Goal: Task Accomplishment & Management: Complete application form

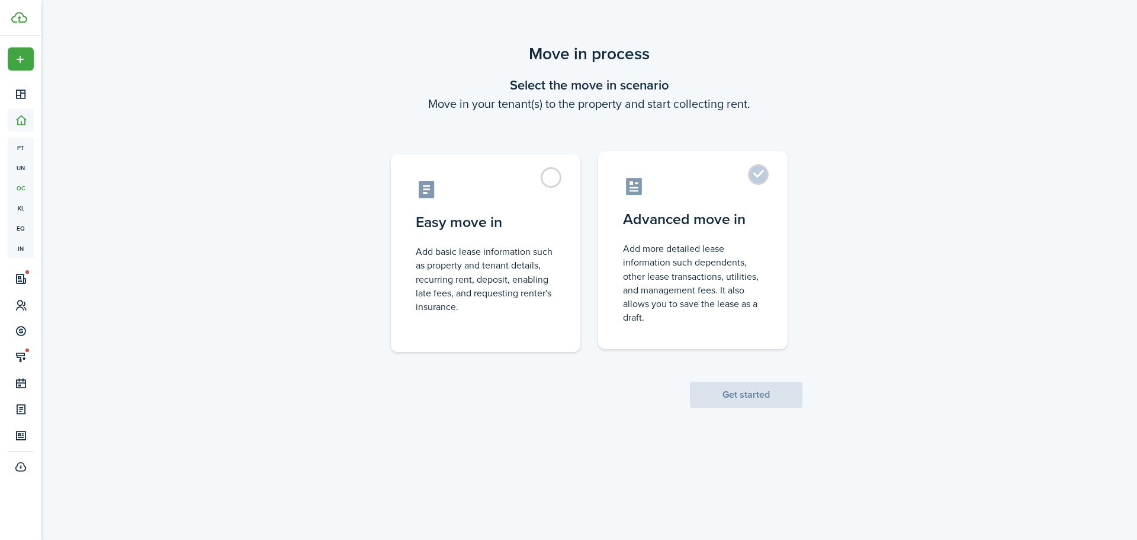
click at [662, 217] on control-radio-card-title "Advanced move in" at bounding box center [693, 218] width 140 height 21
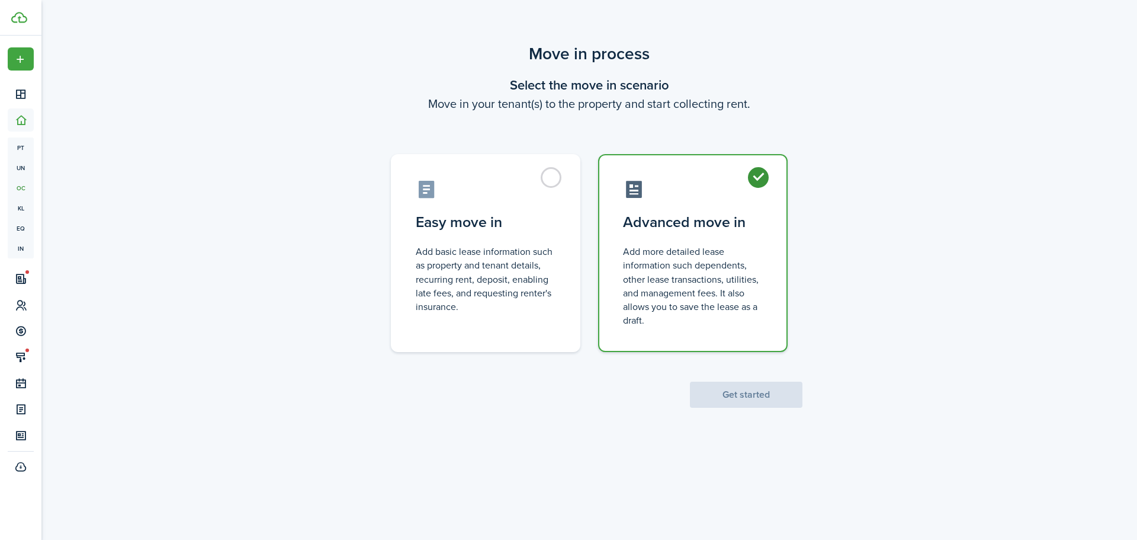
radio input "true"
click at [733, 387] on button "Get started" at bounding box center [746, 394] width 113 height 26
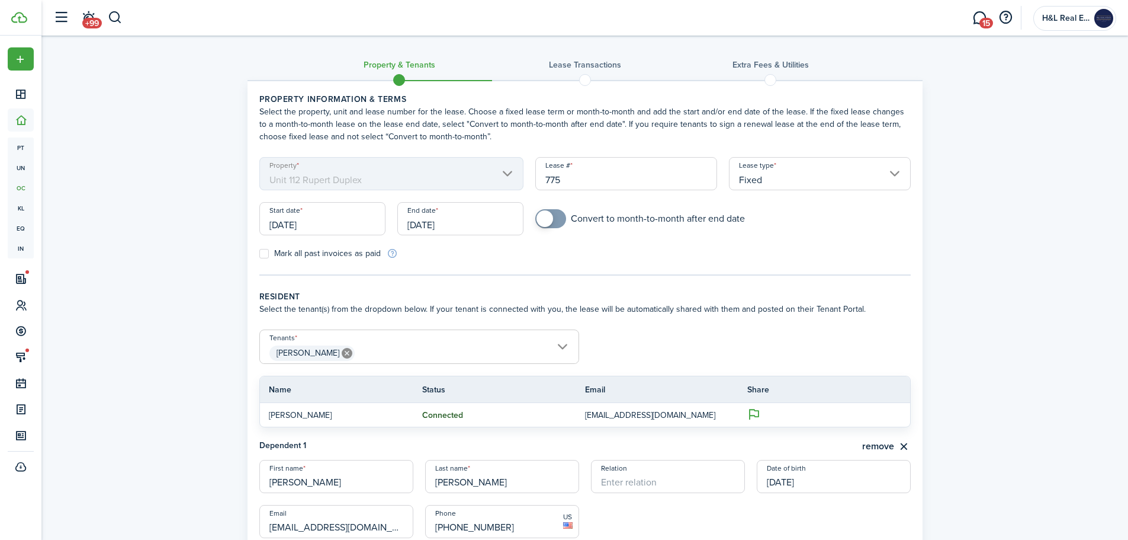
click at [365, 212] on input "[DATE]" at bounding box center [322, 218] width 126 height 33
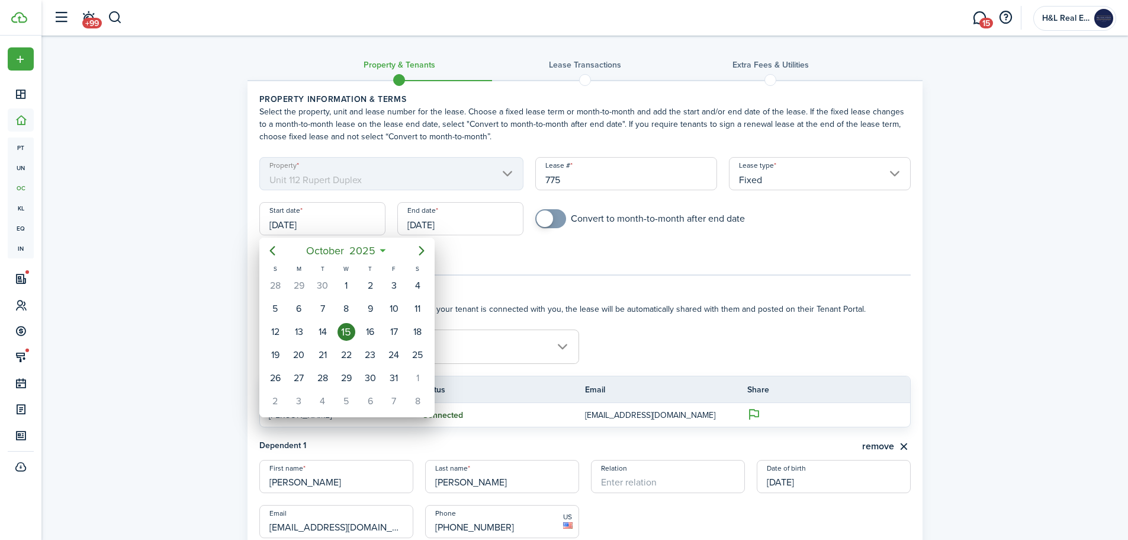
click at [348, 328] on div "15" at bounding box center [347, 332] width 18 height 18
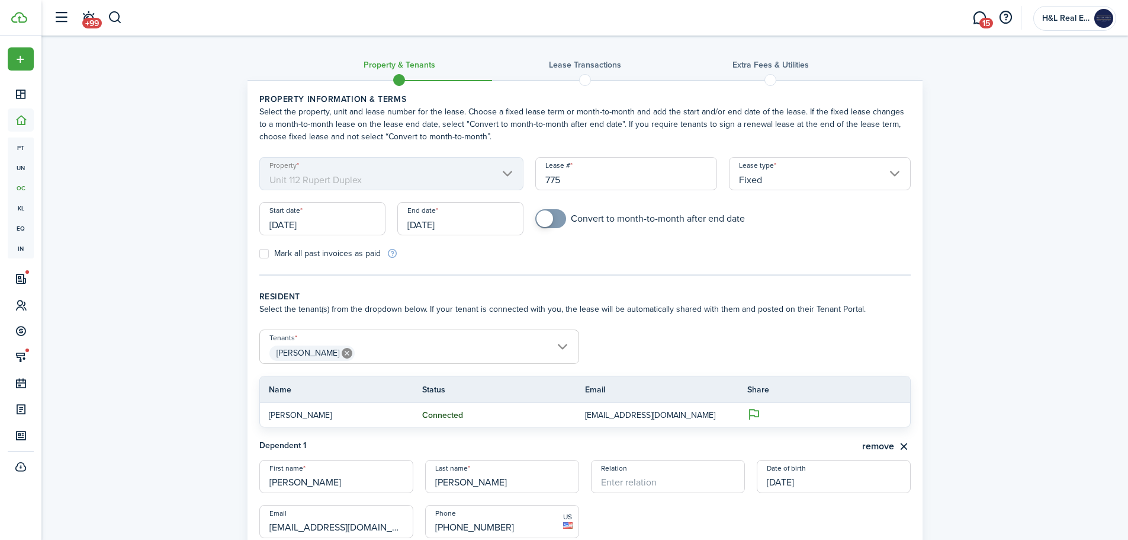
click at [441, 232] on input "[DATE]" at bounding box center [460, 218] width 126 height 33
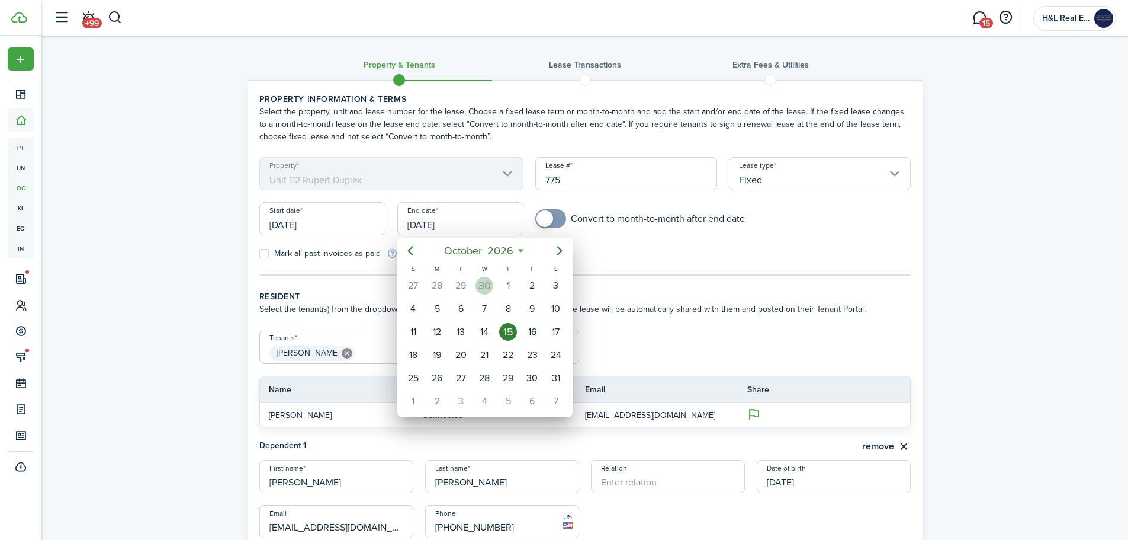
click at [481, 275] on div "30" at bounding box center [485, 285] width 24 height 23
type input "[DATE]"
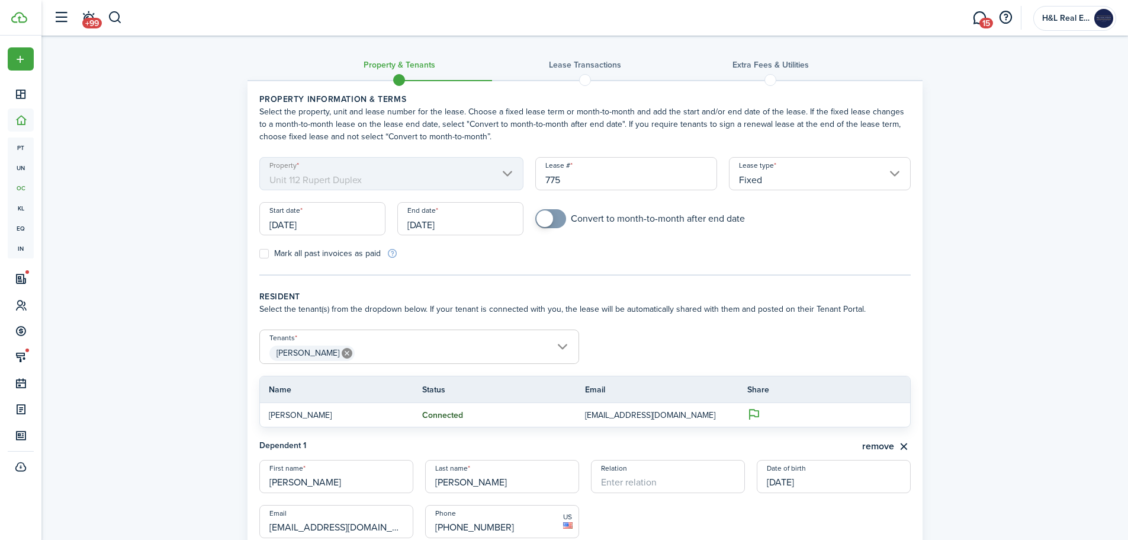
checkbox input "true"
click at [547, 218] on span at bounding box center [545, 218] width 17 height 17
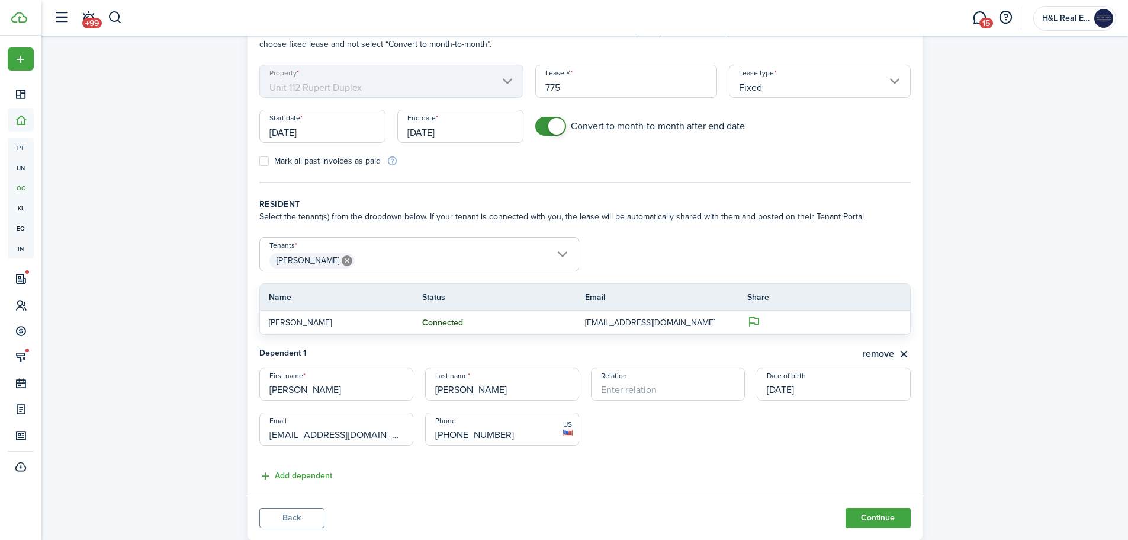
scroll to position [125, 0]
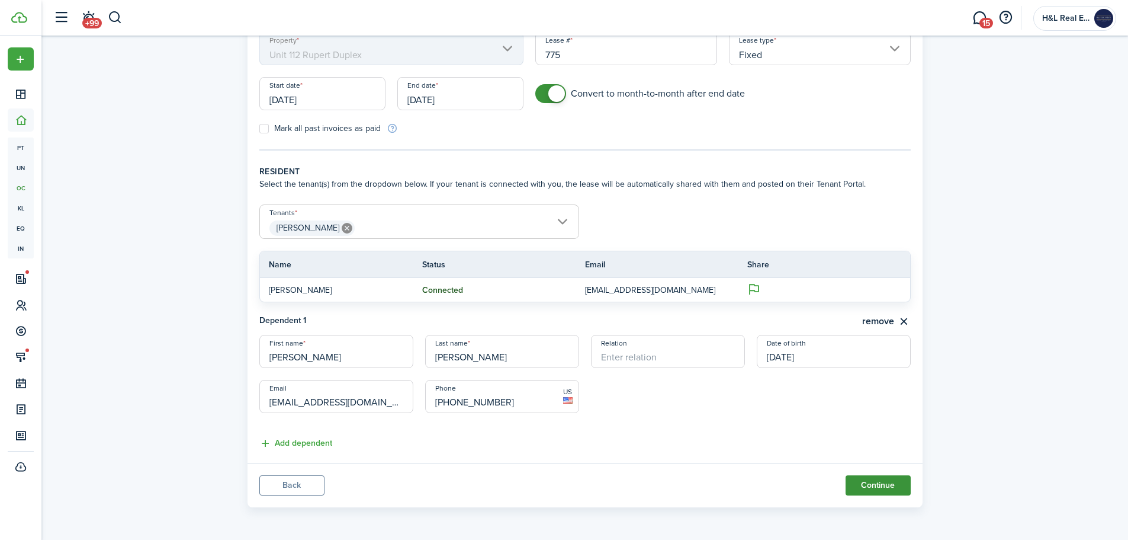
click at [869, 479] on button "Continue" at bounding box center [878, 485] width 65 height 20
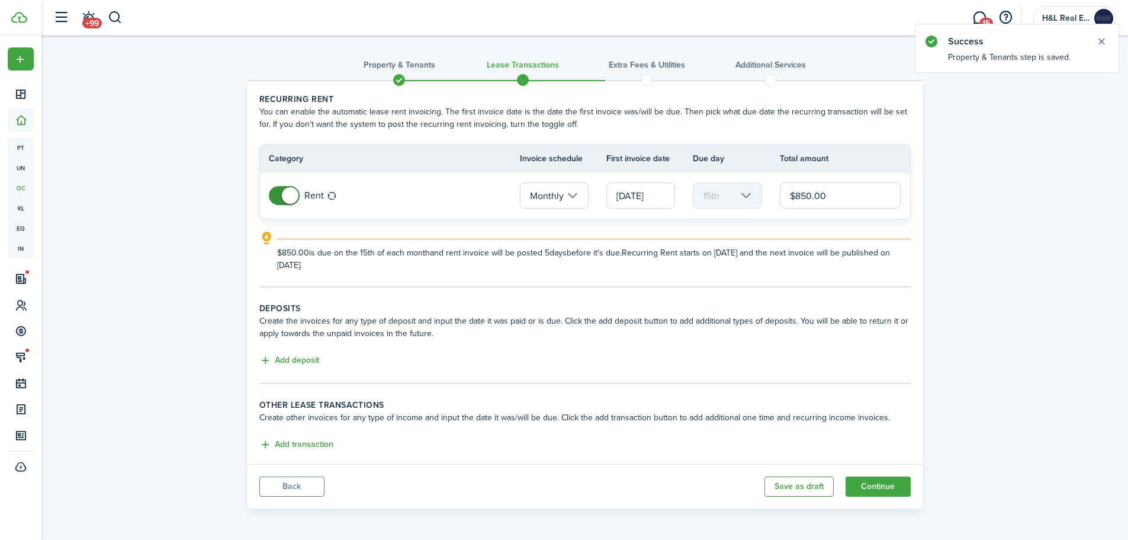
click at [647, 195] on input "[DATE]" at bounding box center [640, 195] width 69 height 26
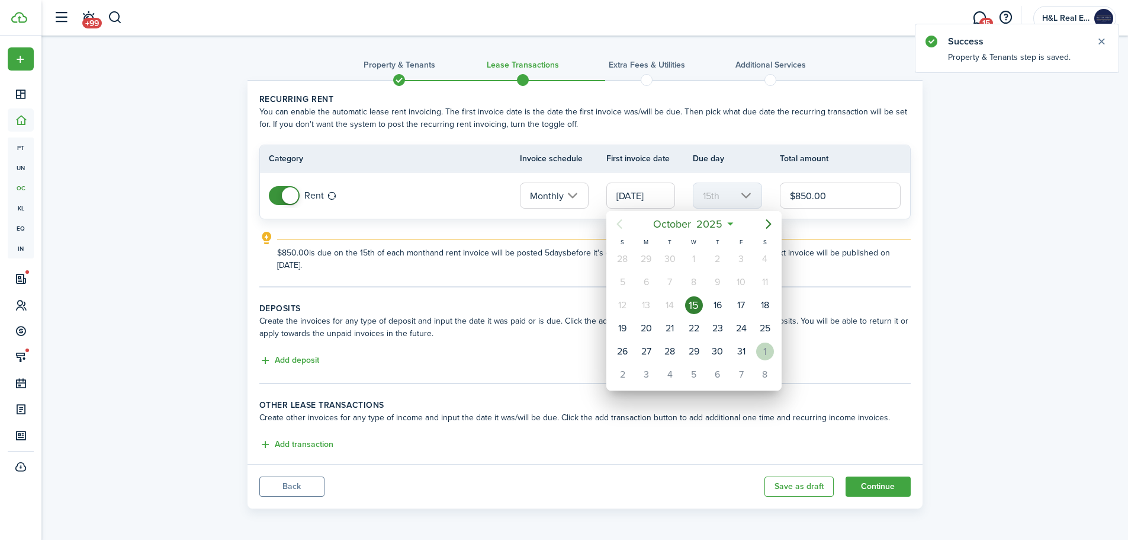
click at [759, 343] on div "[DATE]" at bounding box center [765, 351] width 24 height 23
type input "[DATE]"
type input "1st"
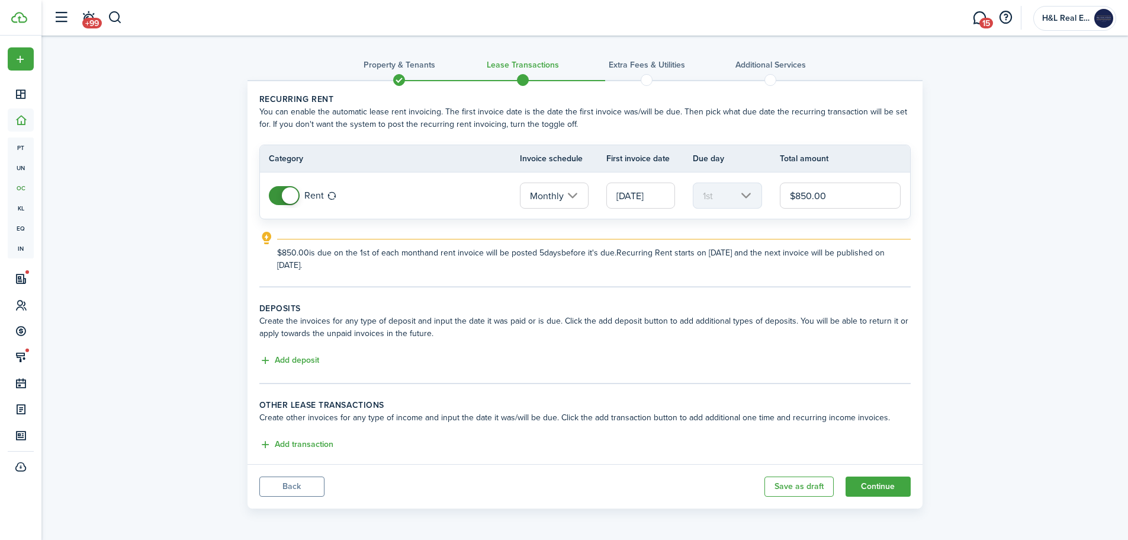
click at [763, 191] on tr "Rent Monthly [DATE] 1st $850.00" at bounding box center [585, 195] width 650 height 46
type input "$950.00"
click at [308, 355] on button "Add deposit" at bounding box center [289, 361] width 60 height 14
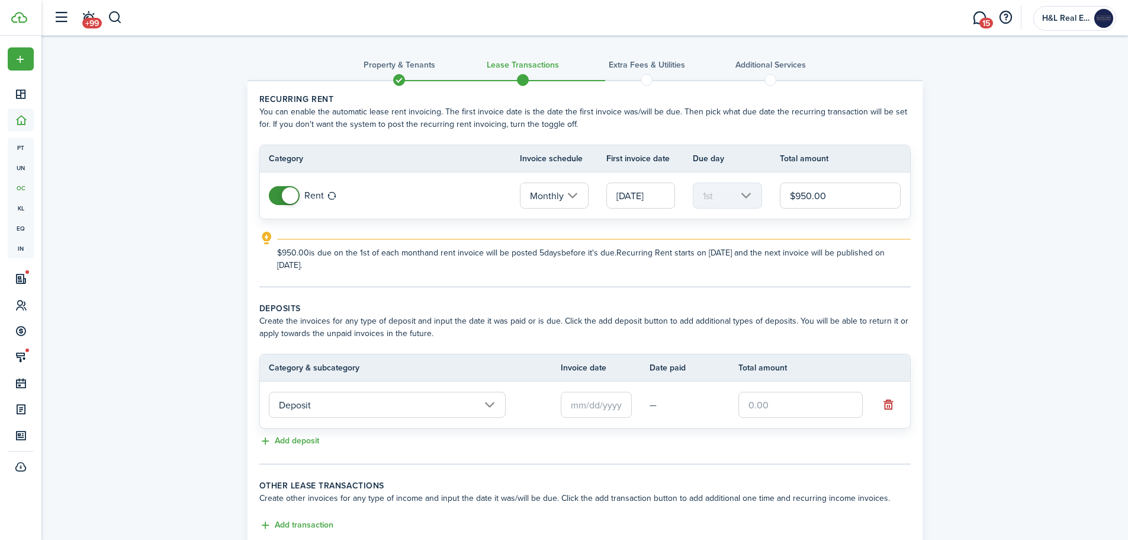
click at [561, 403] on input "text" at bounding box center [596, 404] width 71 height 26
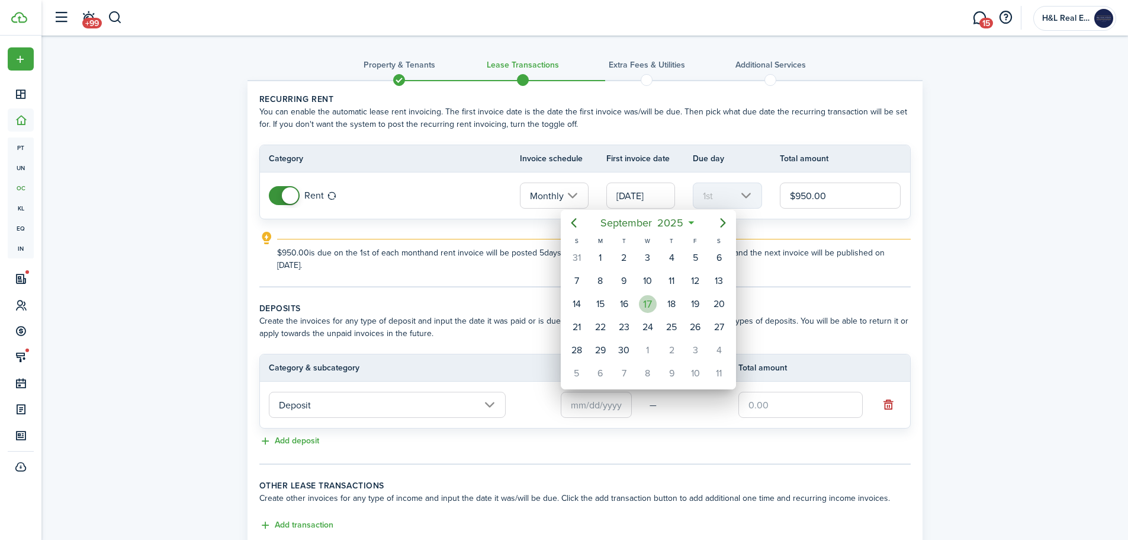
click at [650, 306] on div "17" at bounding box center [648, 304] width 18 height 18
type input "[DATE]"
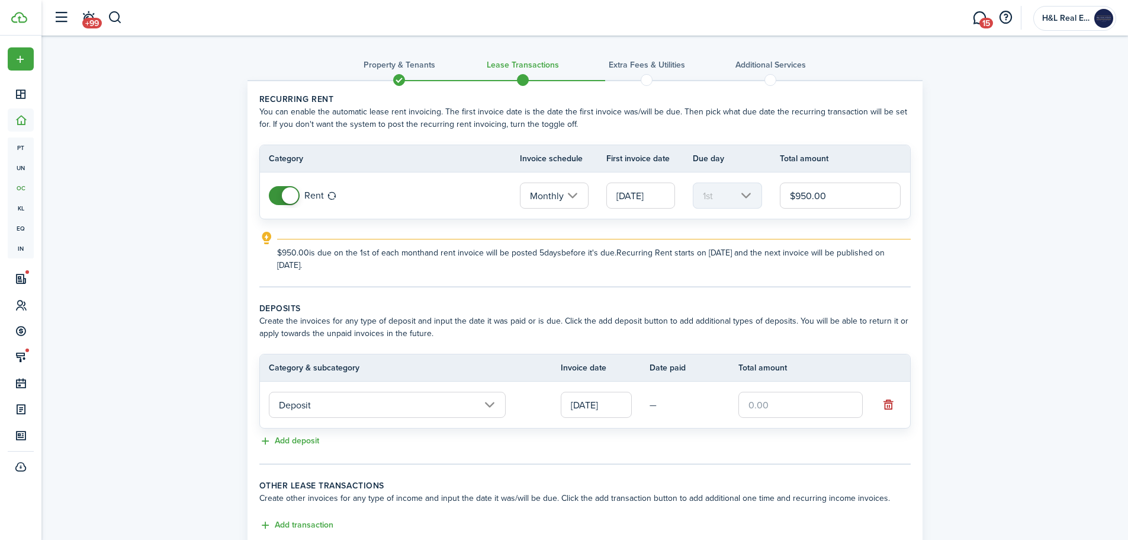
click at [772, 402] on input "text" at bounding box center [801, 404] width 124 height 26
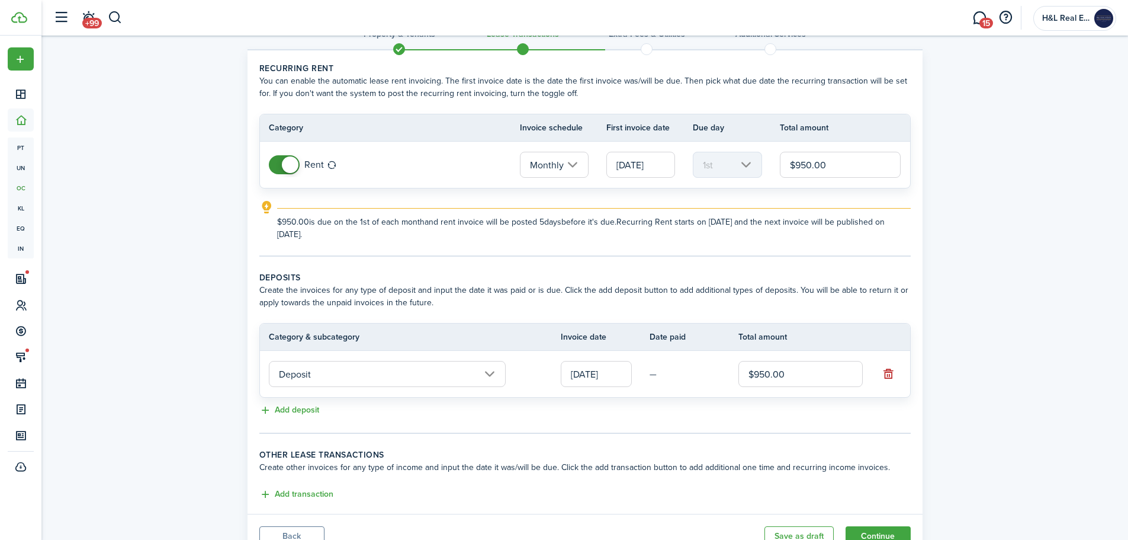
scroll to position [59, 0]
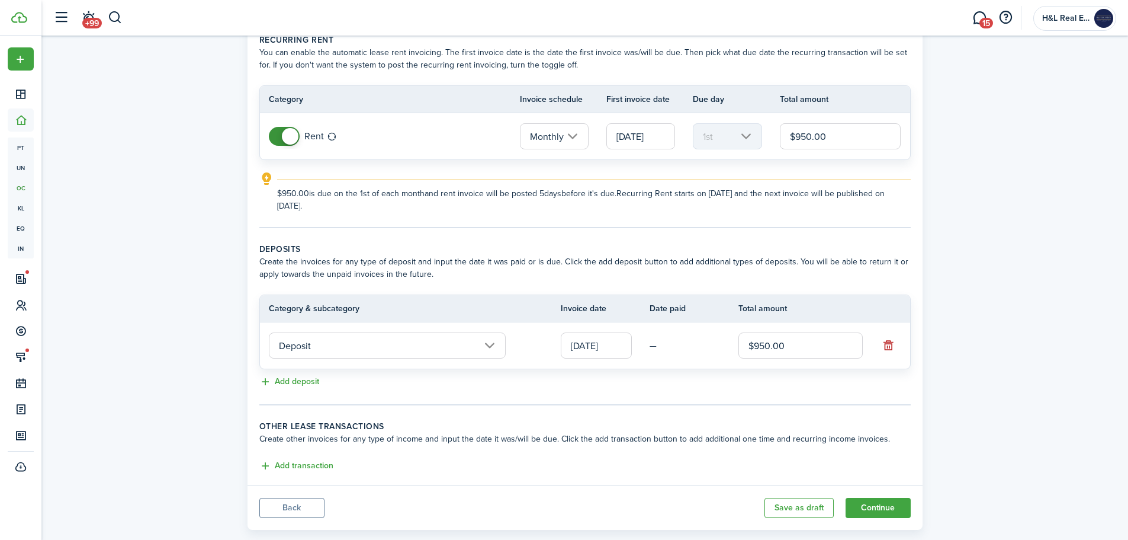
type input "$950.00"
drag, startPoint x: 337, startPoint y: 466, endPoint x: 331, endPoint y: 467, distance: 6.0
click at [336, 466] on div "Add transaction" at bounding box center [584, 466] width 651 height 14
click at [328, 467] on button "Add transaction" at bounding box center [296, 466] width 74 height 14
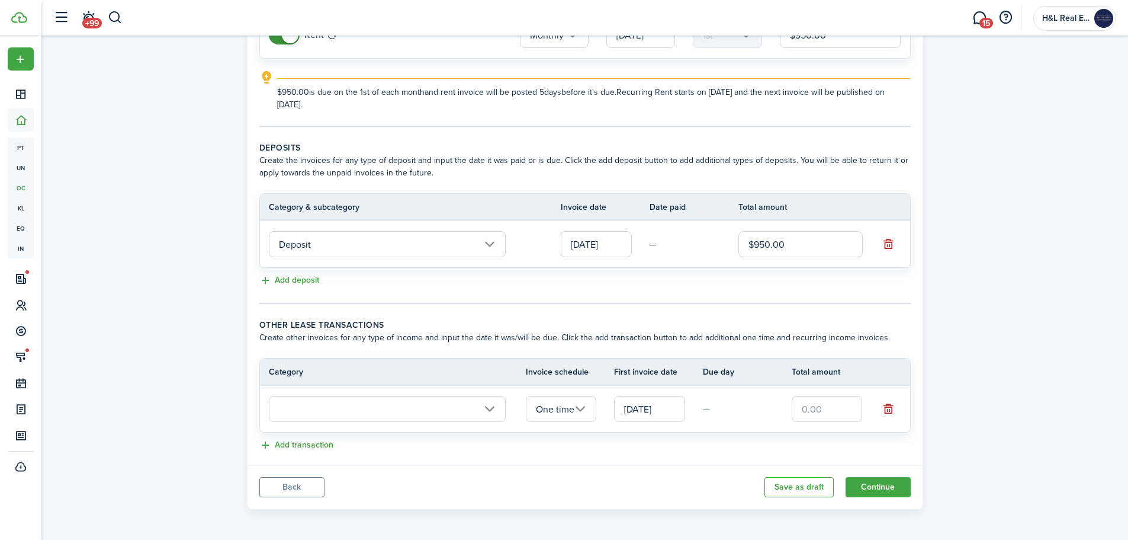
scroll to position [162, 0]
click at [303, 485] on button "Back" at bounding box center [291, 485] width 65 height 20
click at [301, 483] on button "Back" at bounding box center [291, 485] width 65 height 20
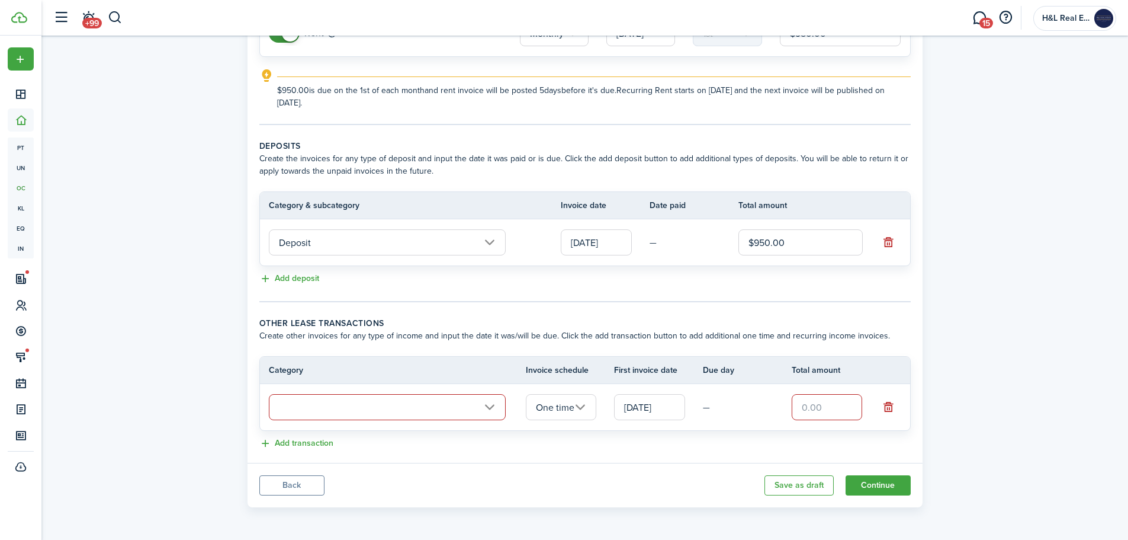
click at [299, 481] on button "Back" at bounding box center [291, 485] width 65 height 20
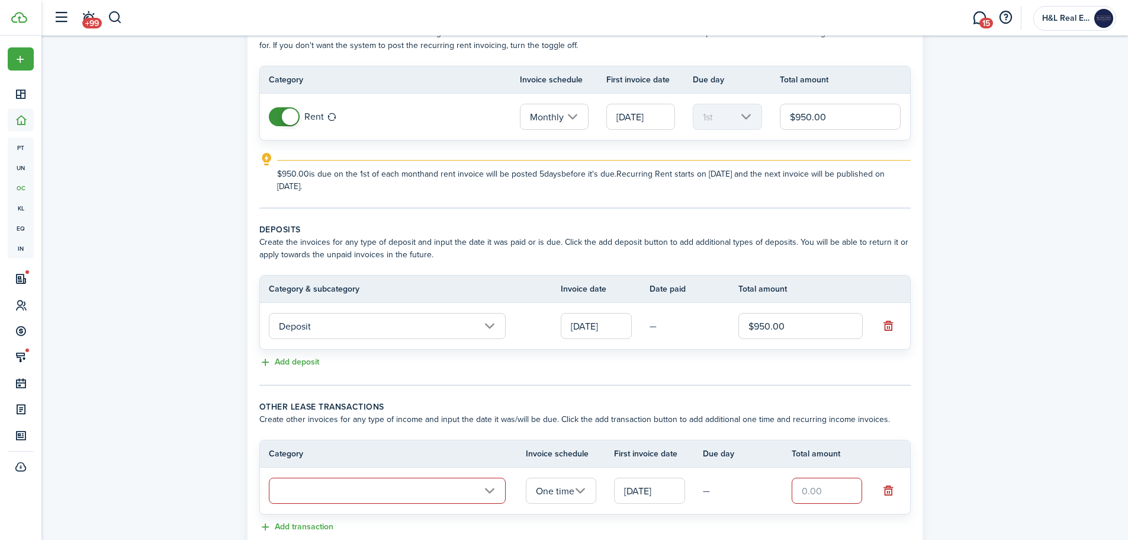
scroll to position [0, 0]
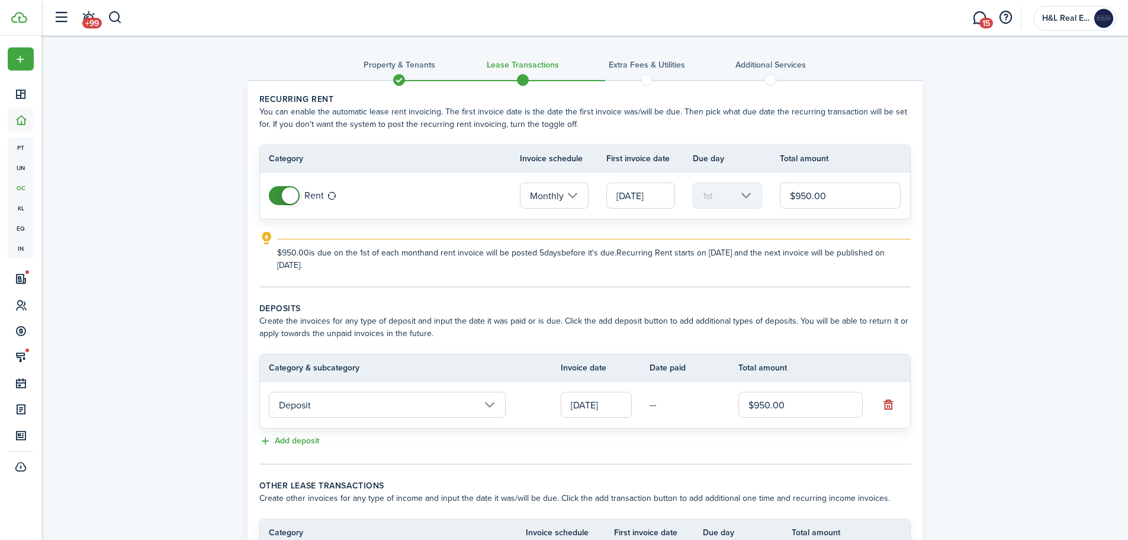
click at [403, 75] on span at bounding box center [399, 80] width 18 height 18
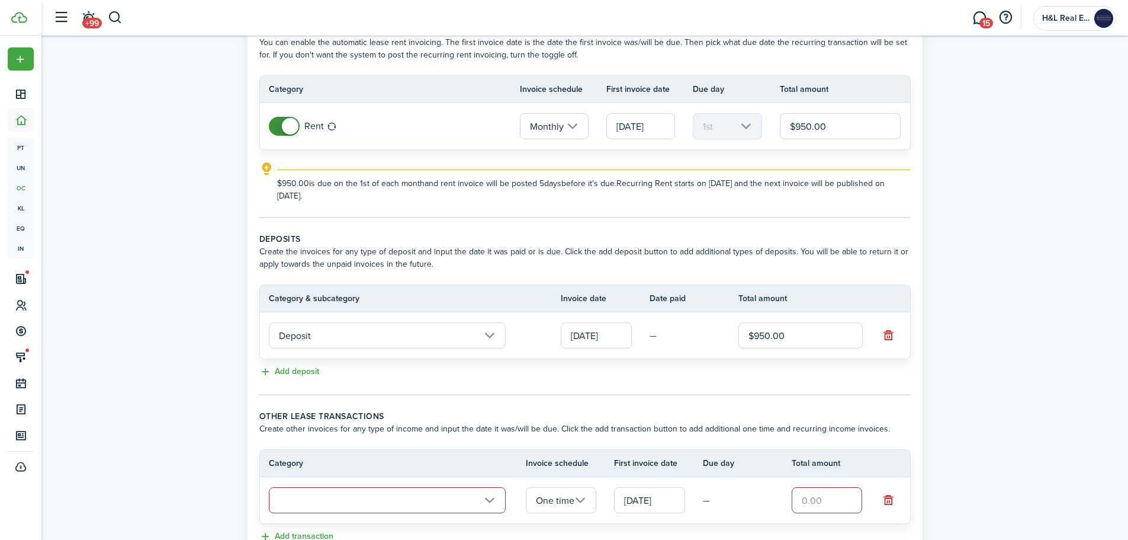
scroll to position [162, 0]
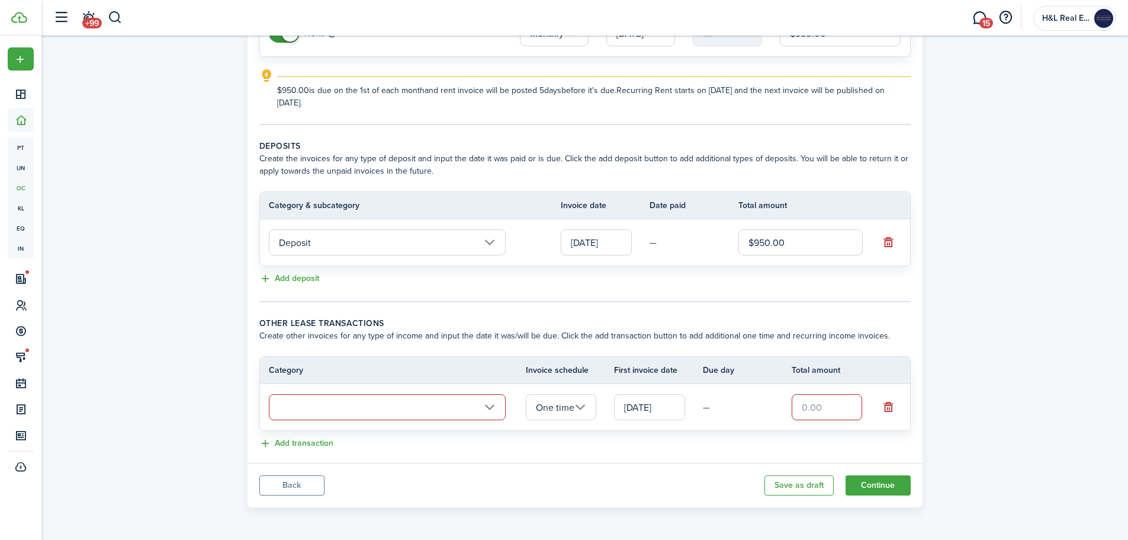
click at [409, 405] on input "text" at bounding box center [387, 407] width 237 height 26
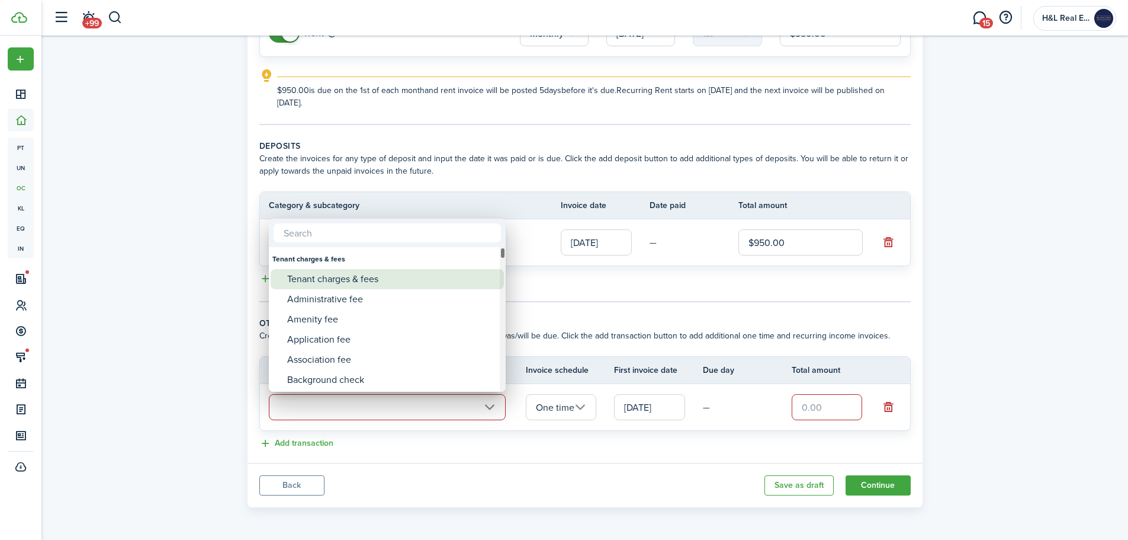
click at [362, 280] on div "Tenant charges & fees" at bounding box center [392, 279] width 210 height 20
type input "Tenant charges & fees"
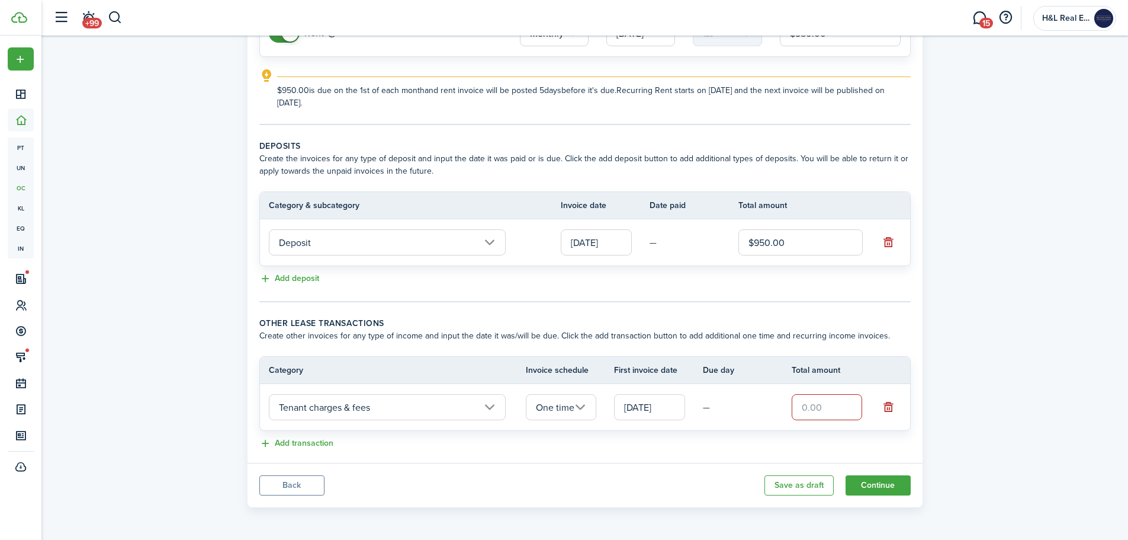
click at [378, 409] on input "Tenant charges & fees" at bounding box center [387, 407] width 237 height 26
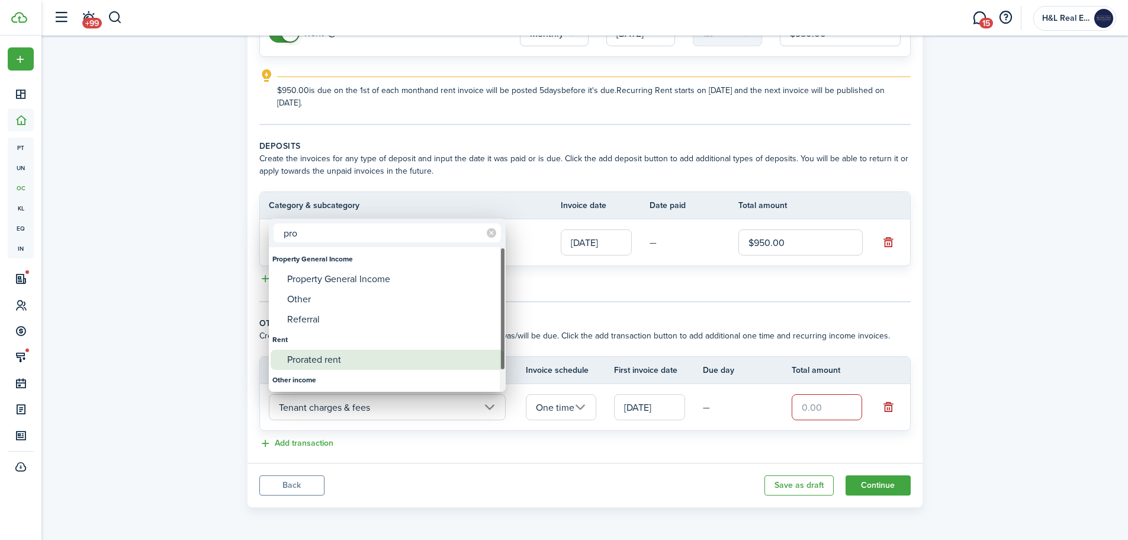
type input "pro"
click at [371, 357] on div "Prorated rent" at bounding box center [392, 359] width 210 height 20
type input "Rent / Prorated rent"
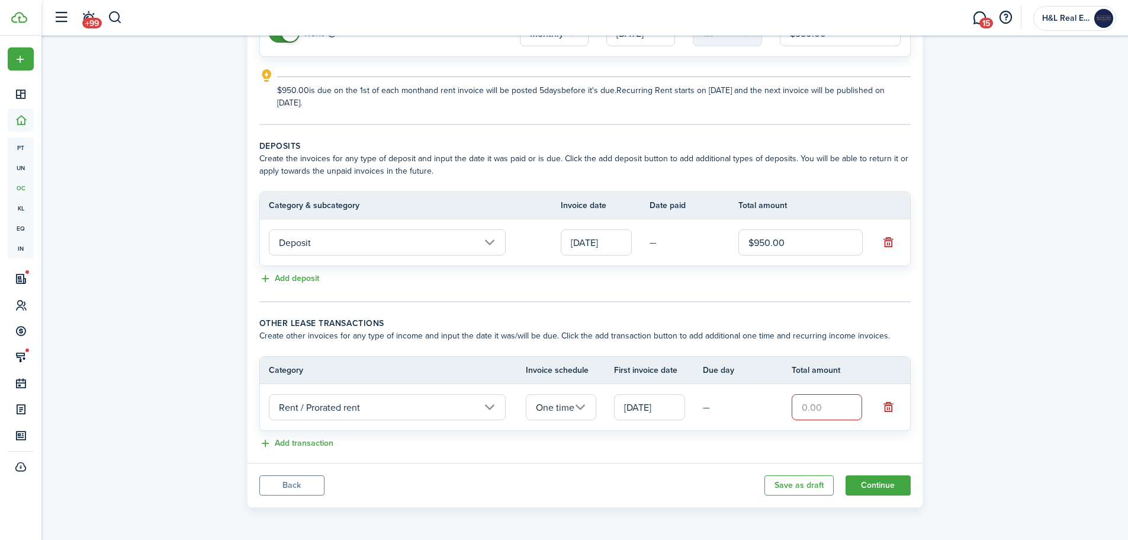
click at [642, 403] on input "[DATE]" at bounding box center [649, 407] width 71 height 26
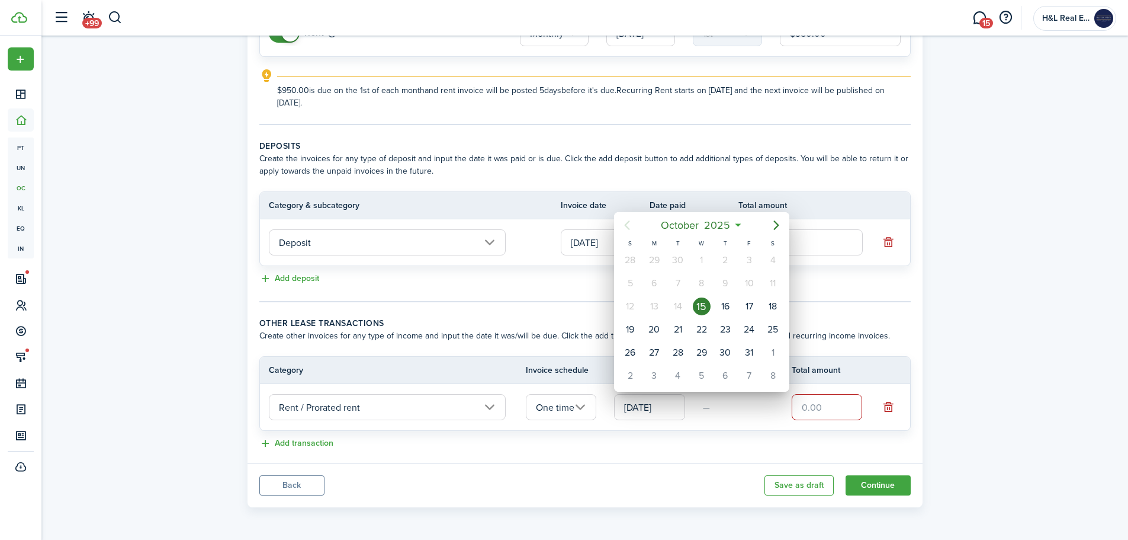
drag, startPoint x: 483, startPoint y: 310, endPoint x: 469, endPoint y: 301, distance: 17.1
click at [483, 310] on div at bounding box center [564, 269] width 1318 height 729
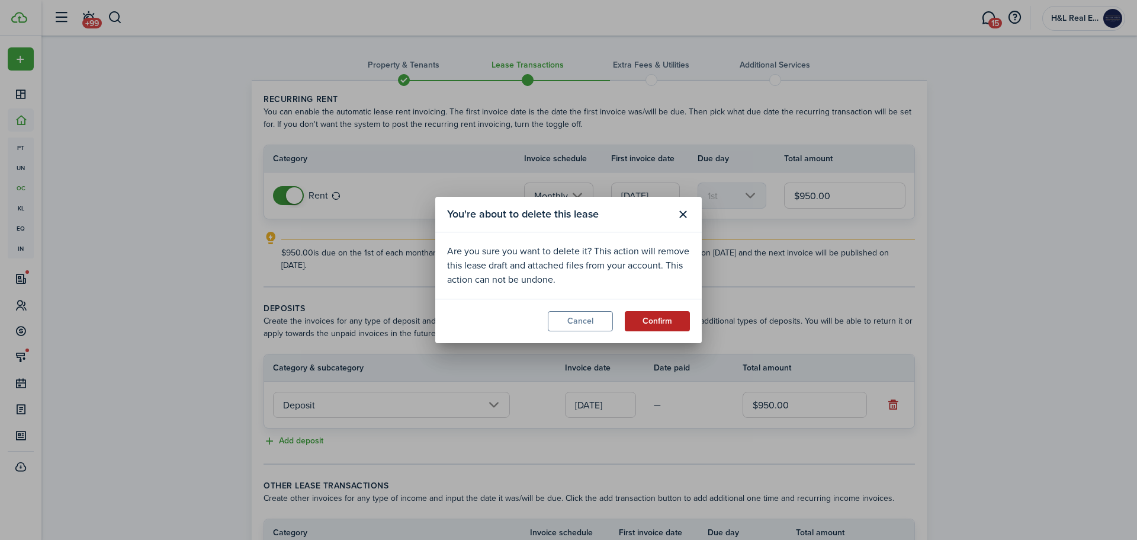
click at [679, 319] on button "Confirm" at bounding box center [657, 321] width 65 height 20
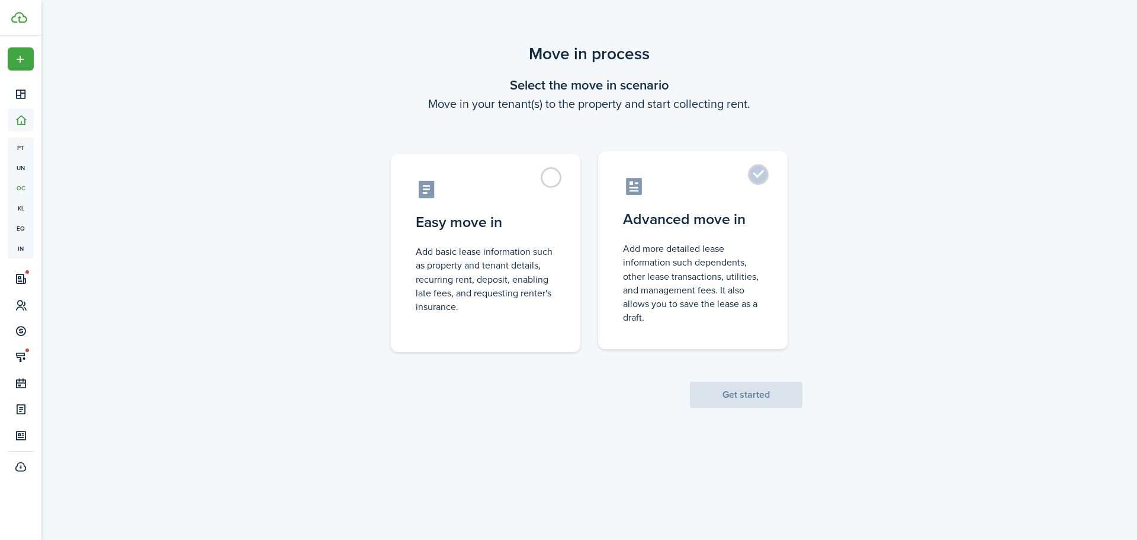
click at [639, 227] on control-radio-card-title "Advanced move in" at bounding box center [693, 218] width 140 height 21
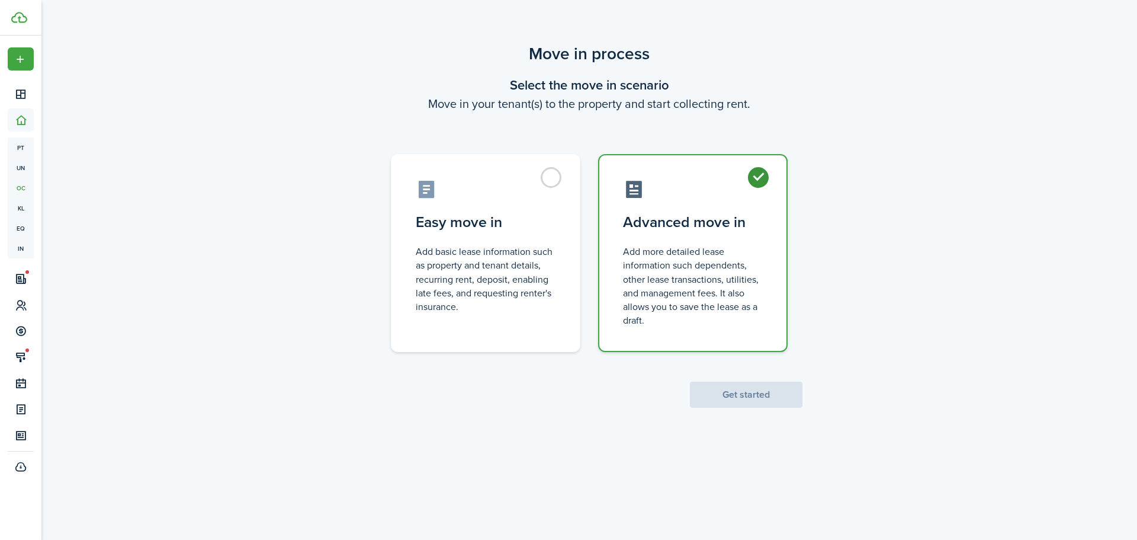
radio input "true"
click at [733, 386] on button "Get started" at bounding box center [746, 394] width 113 height 26
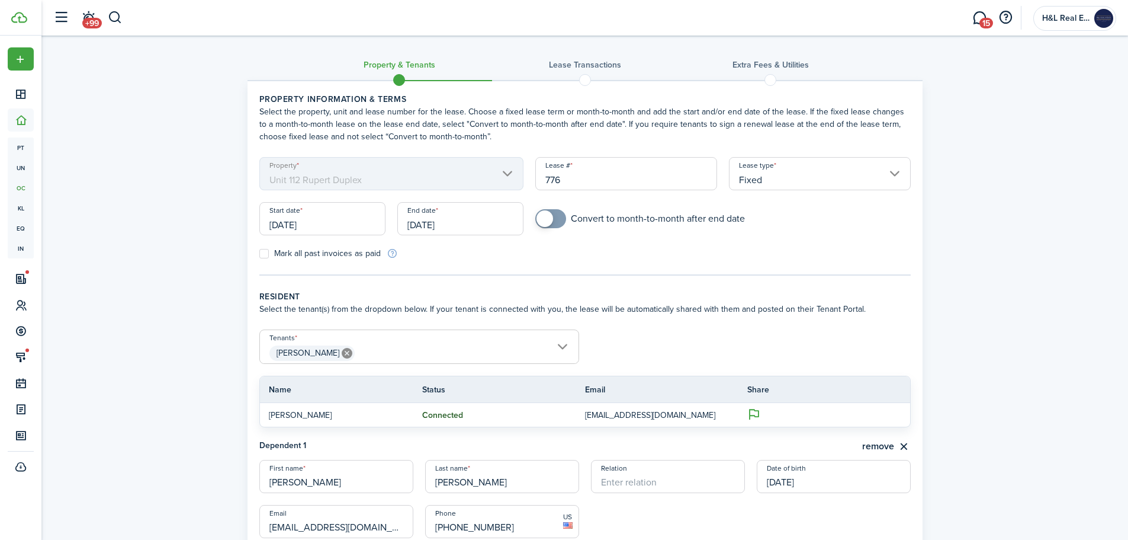
click at [332, 210] on input "[DATE]" at bounding box center [322, 218] width 126 height 33
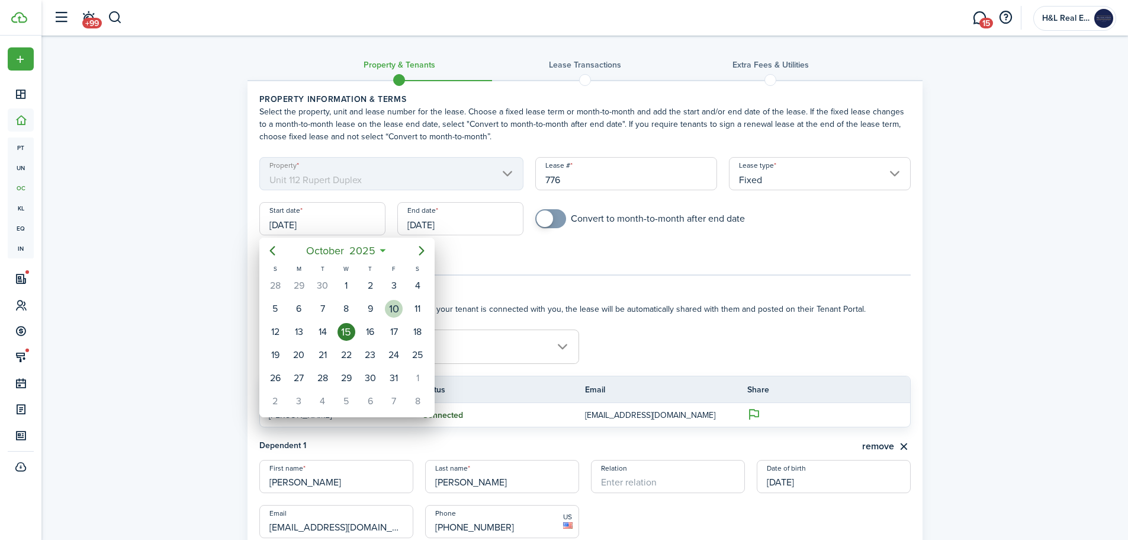
click at [394, 304] on div "10" at bounding box center [394, 309] width 18 height 18
type input "[DATE]"
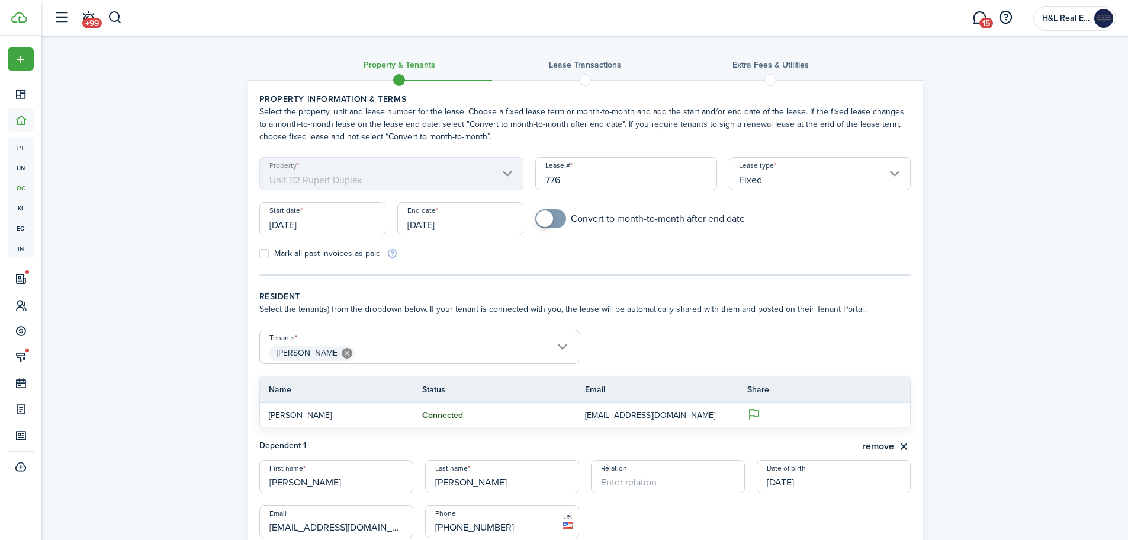
click at [465, 223] on input "[DATE]" at bounding box center [460, 218] width 126 height 33
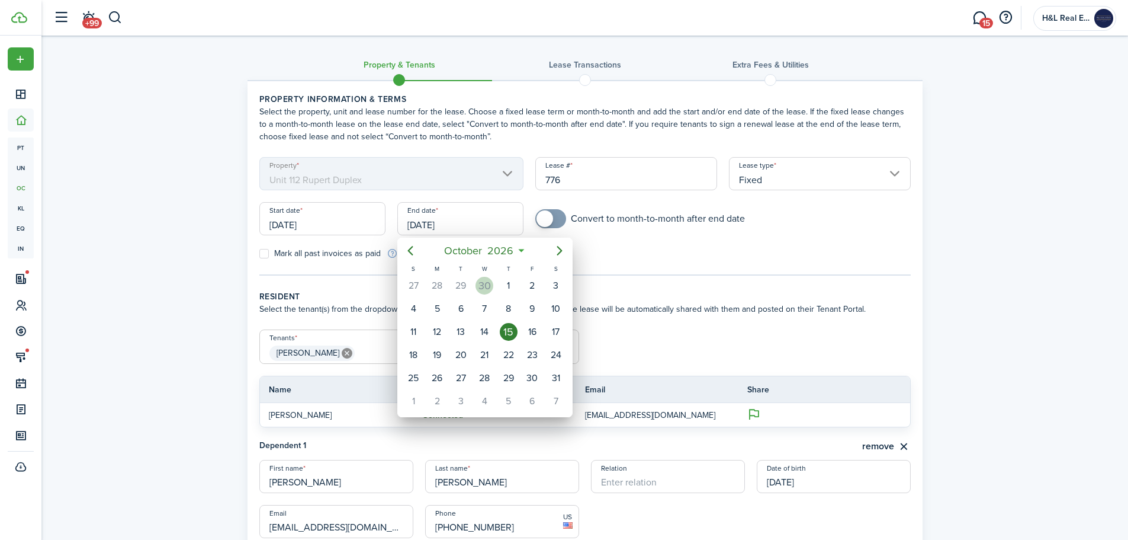
click at [487, 286] on div "30" at bounding box center [485, 286] width 18 height 18
type input "[DATE]"
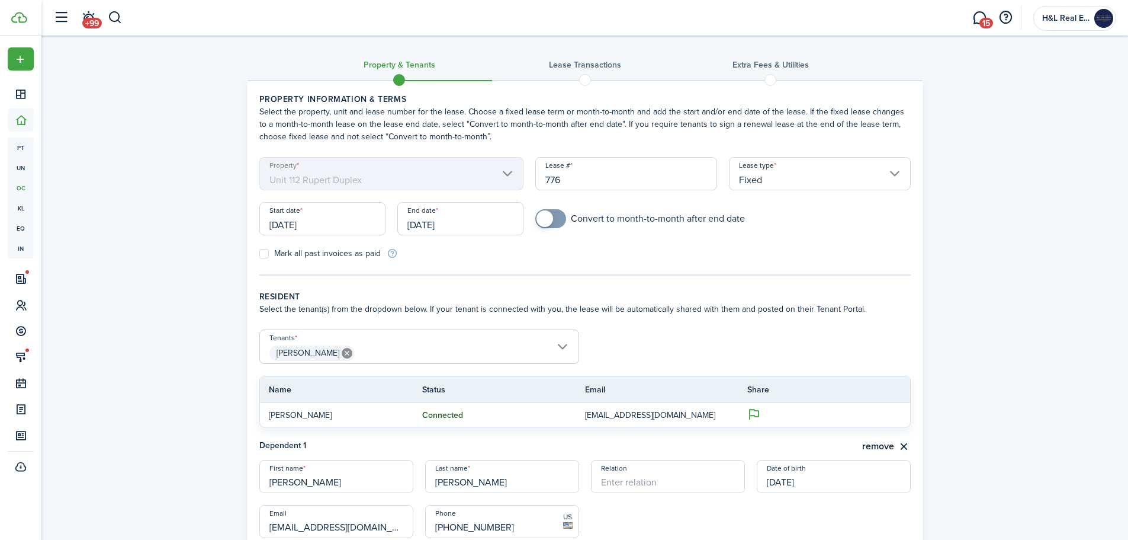
checkbox input "true"
click at [544, 216] on span at bounding box center [545, 218] width 17 height 17
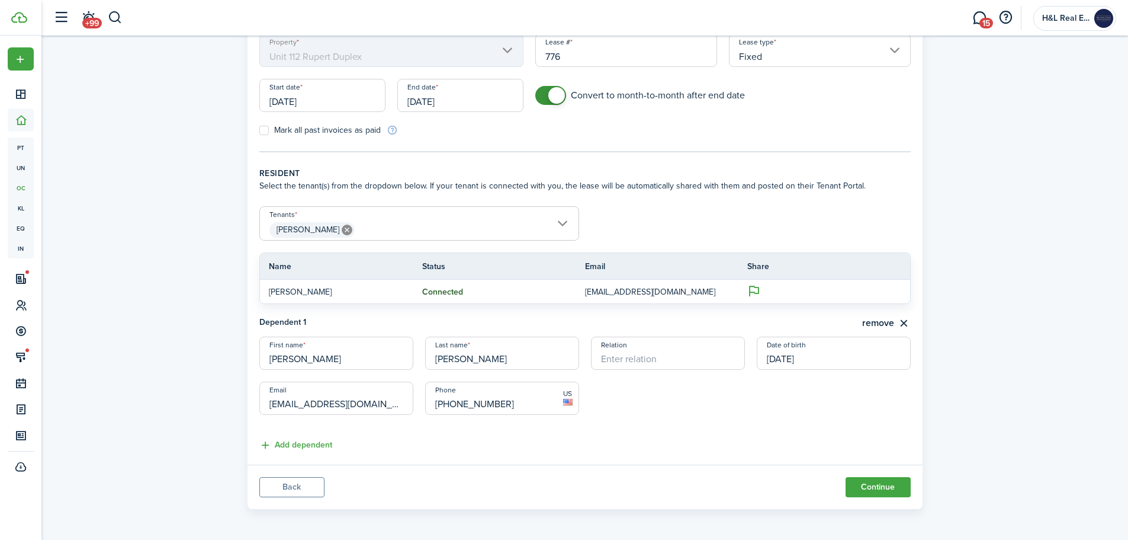
scroll to position [125, 0]
click at [861, 484] on button "Continue" at bounding box center [878, 485] width 65 height 20
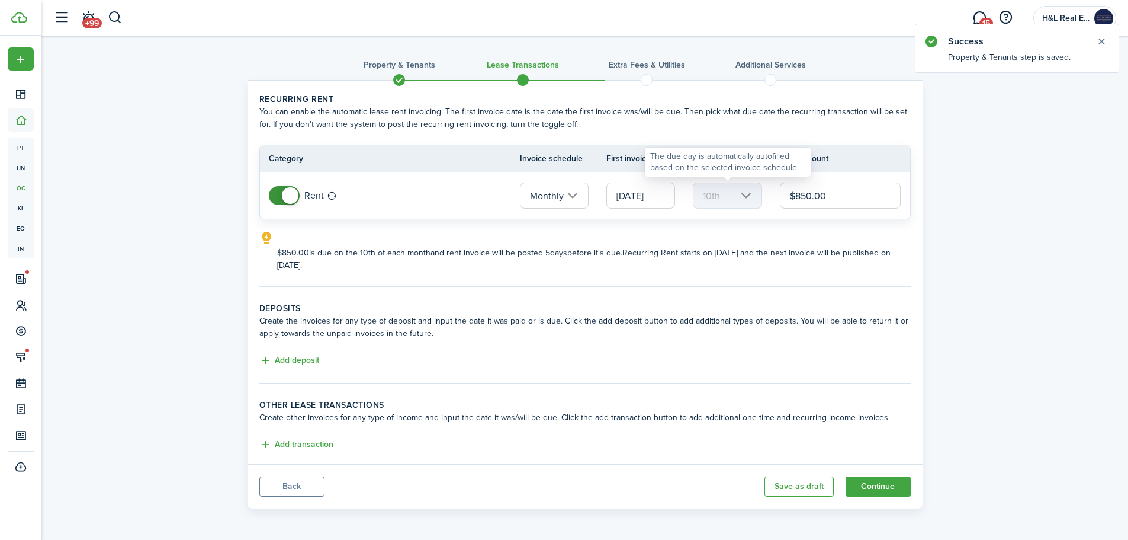
drag, startPoint x: 775, startPoint y: 188, endPoint x: 753, endPoint y: 190, distance: 21.9
click at [753, 190] on tr "Rent Monthly [DATE] 10th $850.00" at bounding box center [585, 195] width 650 height 46
drag, startPoint x: 781, startPoint y: 192, endPoint x: 753, endPoint y: 192, distance: 28.4
click at [753, 192] on tr "Rent Monthly [DATE] 10th $850.00" at bounding box center [585, 195] width 650 height 46
click at [652, 202] on input "[DATE]" at bounding box center [640, 195] width 69 height 26
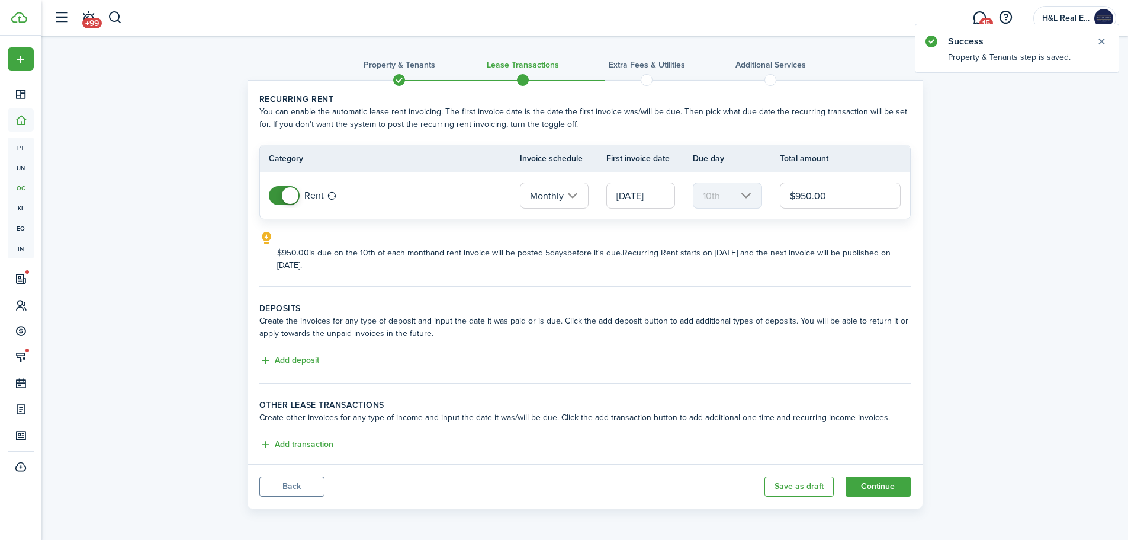
type input "$950.00"
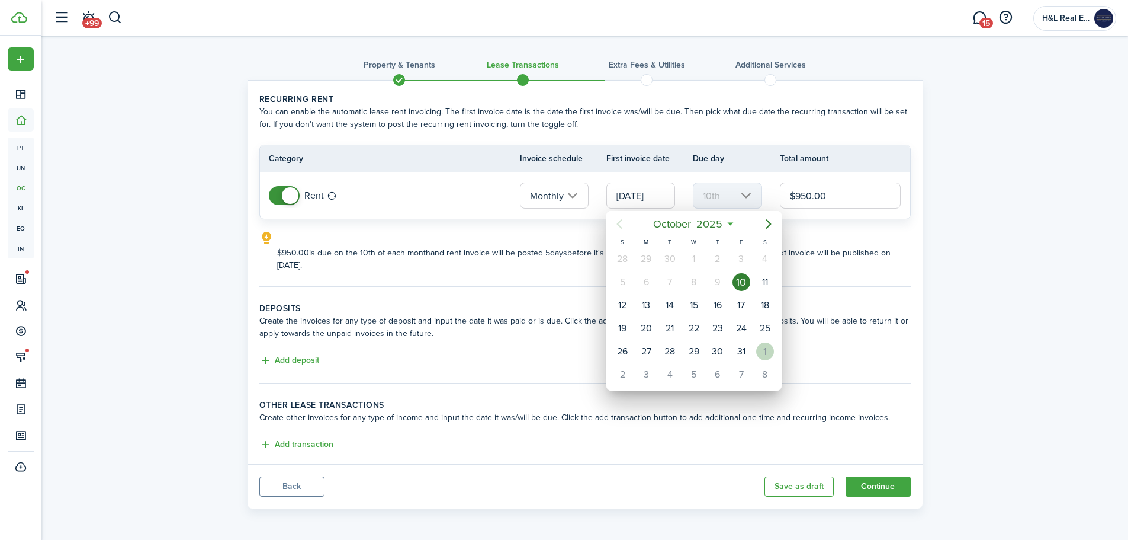
click at [761, 347] on div "1" at bounding box center [765, 351] width 18 height 18
type input "[DATE]"
type input "1st"
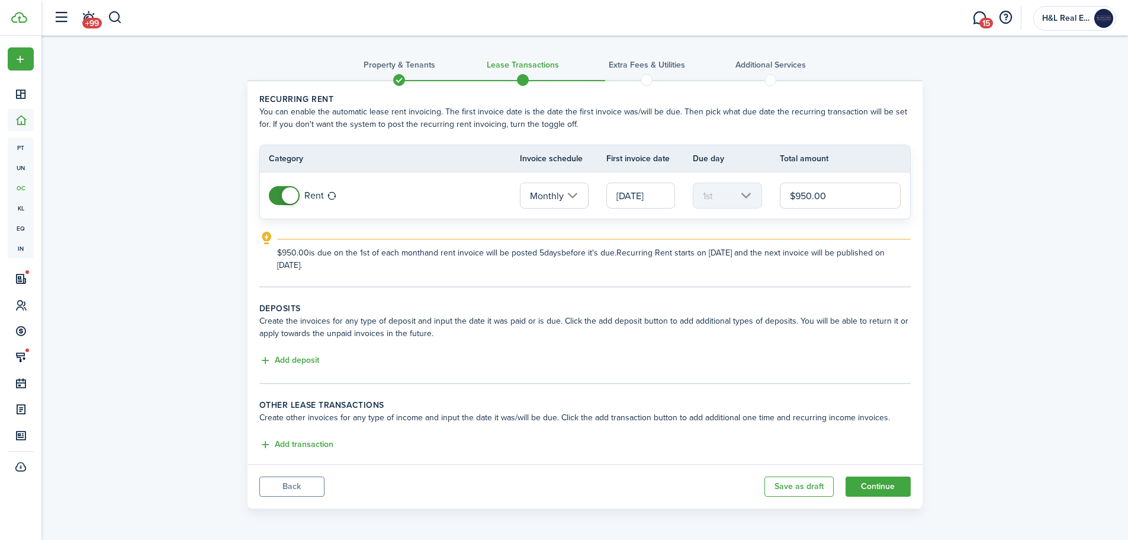
scroll to position [1, 0]
click at [316, 359] on button "Add deposit" at bounding box center [289, 359] width 60 height 14
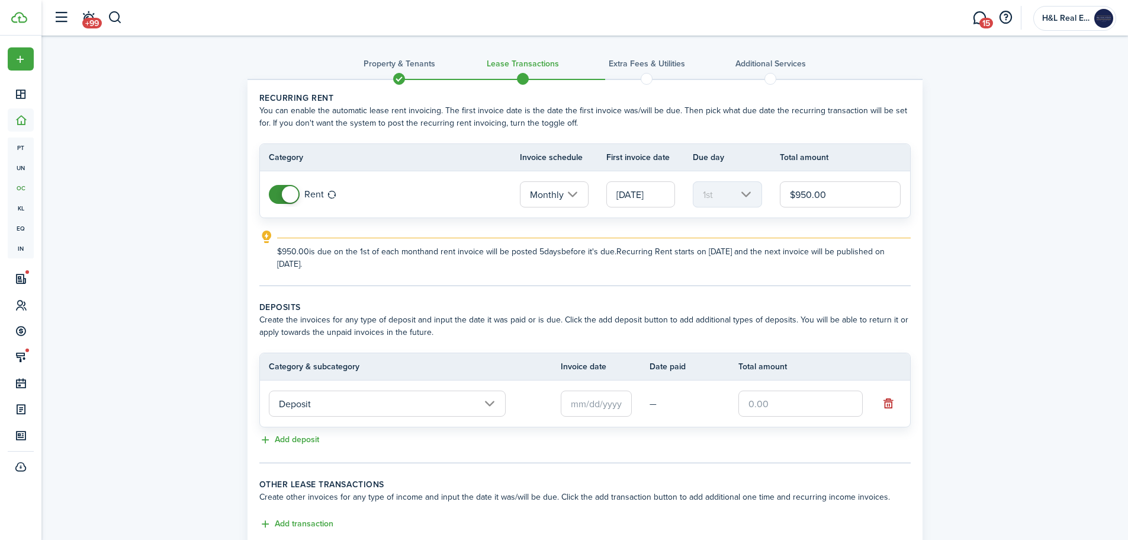
click at [592, 412] on input "text" at bounding box center [596, 403] width 71 height 26
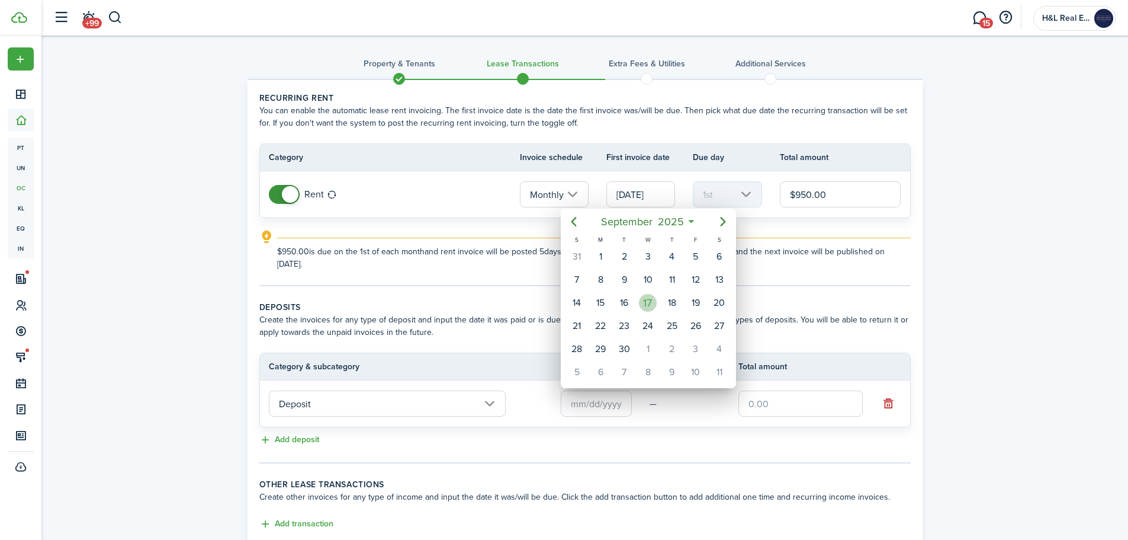
click at [648, 306] on div "17" at bounding box center [648, 303] width 18 height 18
type input "[DATE]"
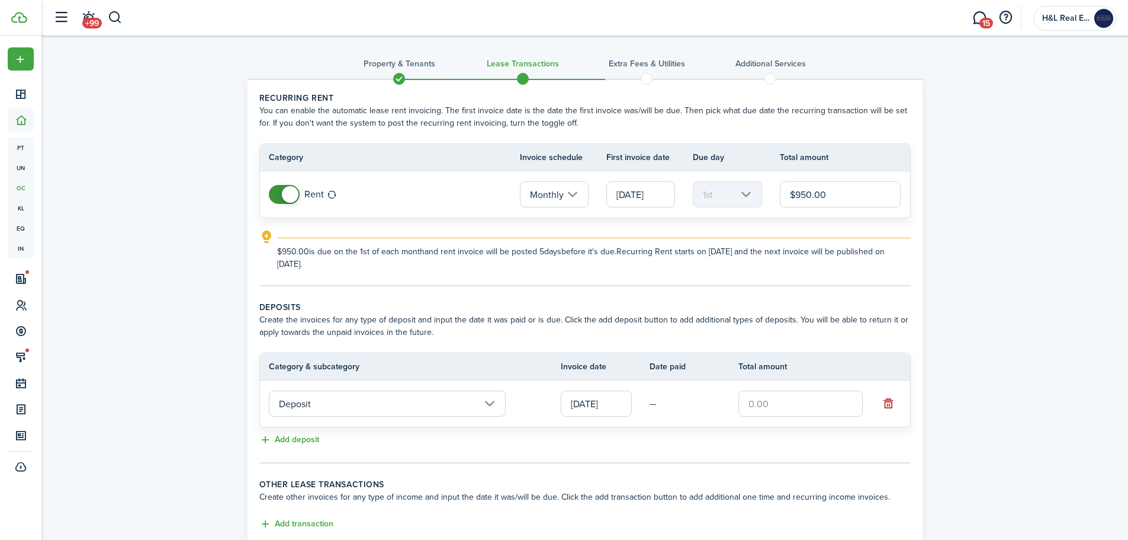
click at [754, 399] on input "text" at bounding box center [801, 403] width 124 height 26
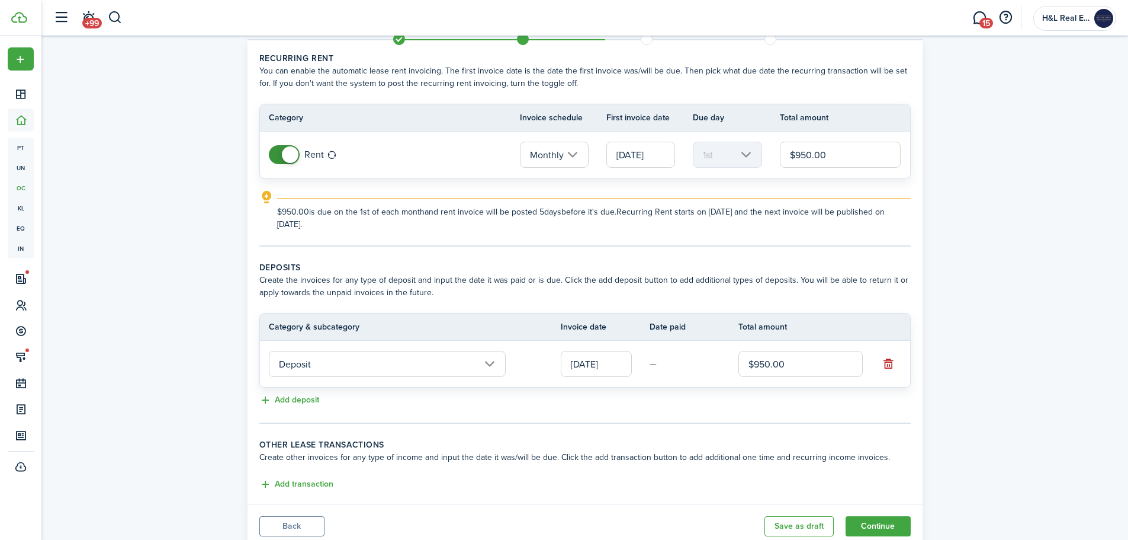
scroll to position [82, 0]
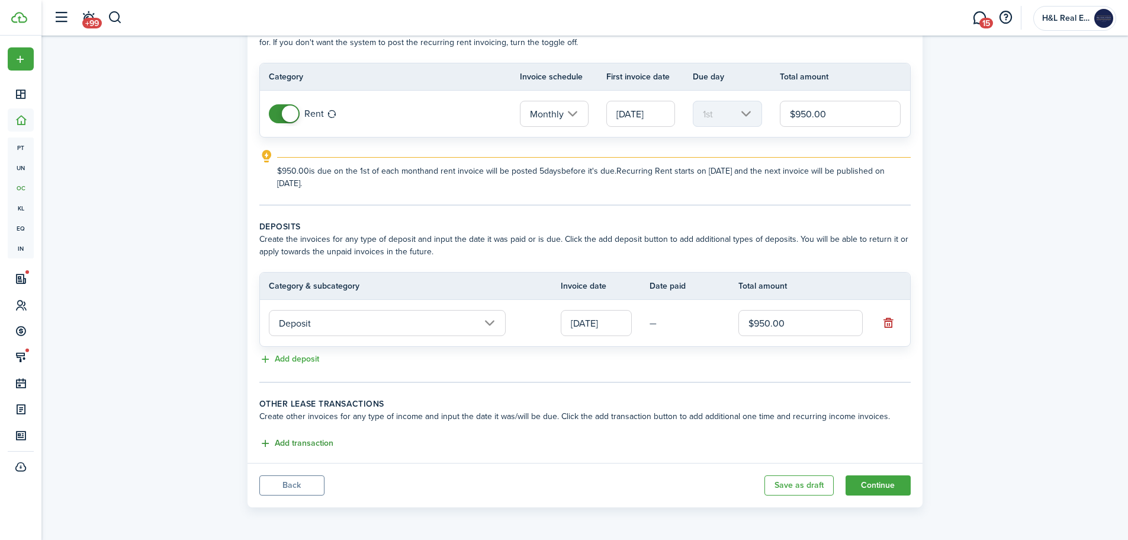
type input "$950.00"
click at [327, 442] on button "Add transaction" at bounding box center [296, 443] width 74 height 14
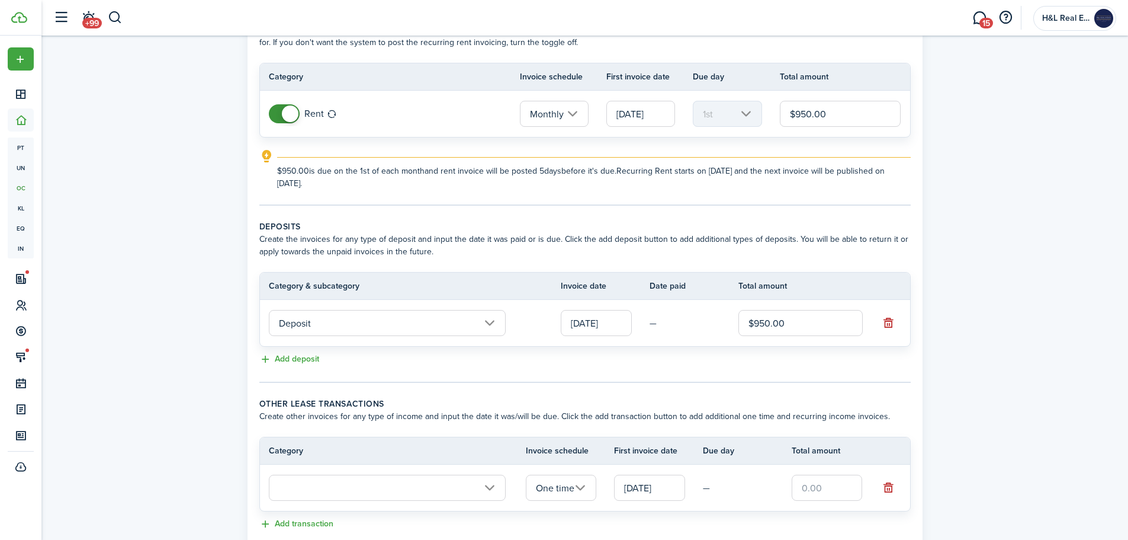
click at [361, 490] on input "text" at bounding box center [387, 487] width 237 height 26
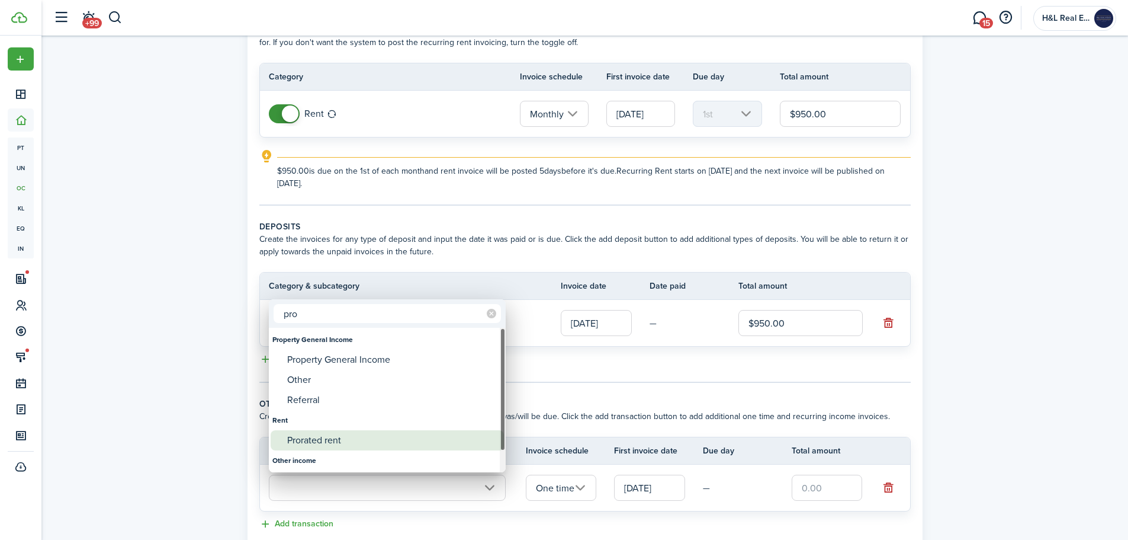
type input "pro"
click at [354, 434] on div "Prorated rent" at bounding box center [392, 440] width 210 height 20
type input "Rent / Prorated rent"
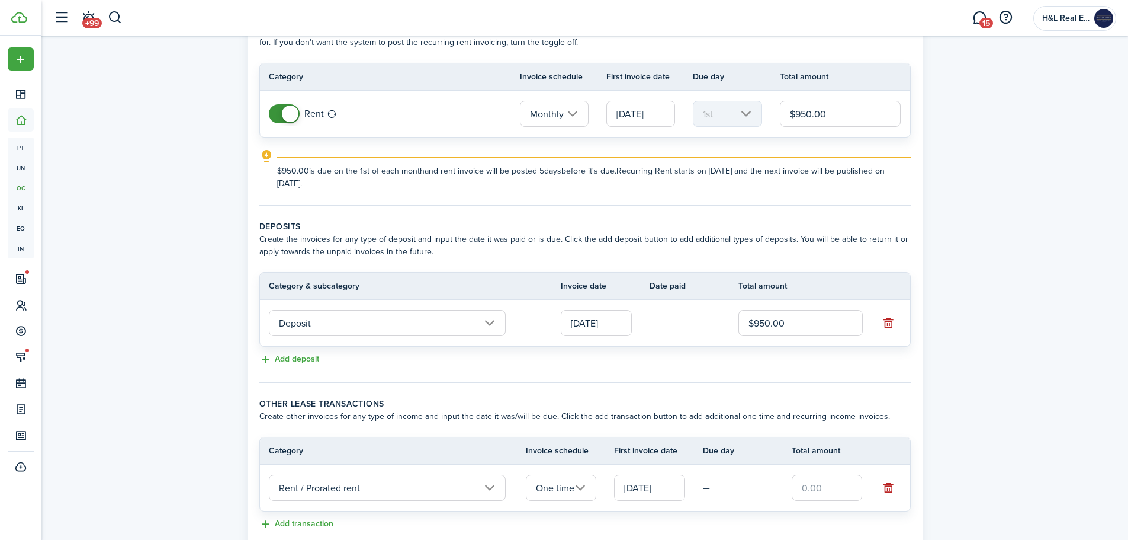
click at [639, 490] on input "[DATE]" at bounding box center [649, 487] width 71 height 26
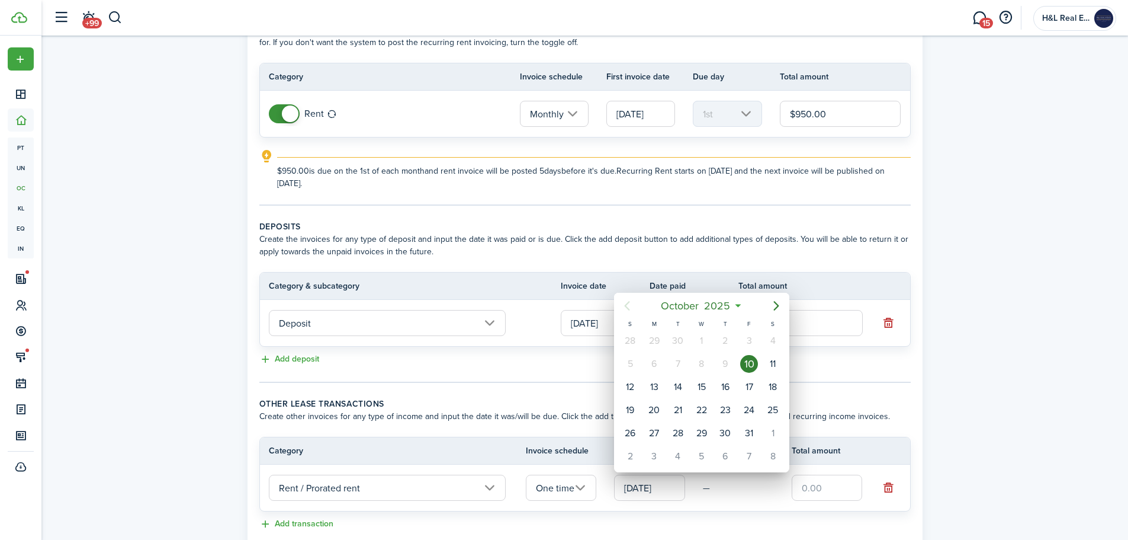
click at [809, 488] on div at bounding box center [564, 269] width 1318 height 729
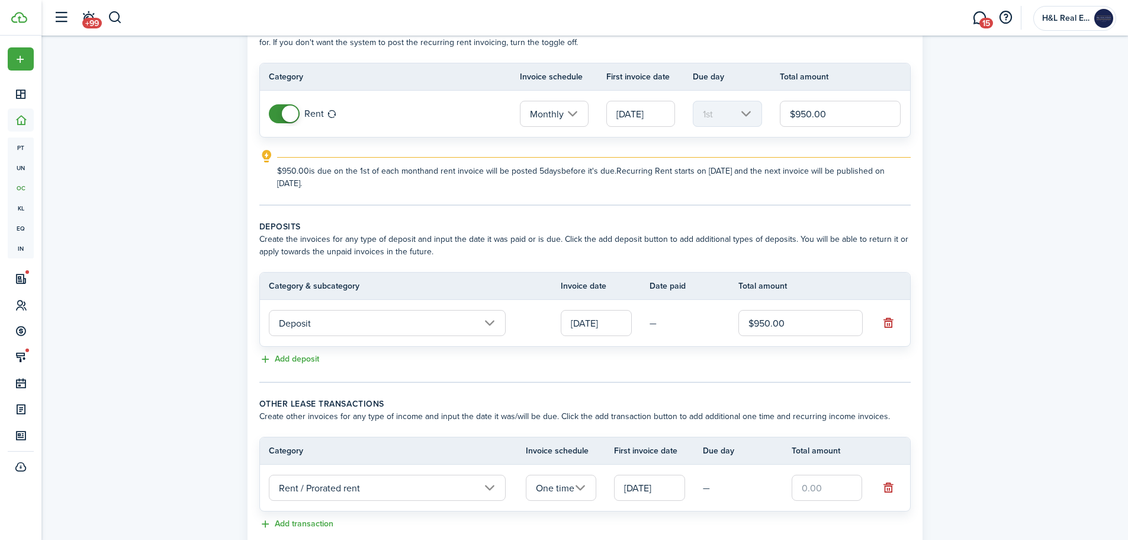
click at [809, 488] on input "text" at bounding box center [827, 487] width 71 height 26
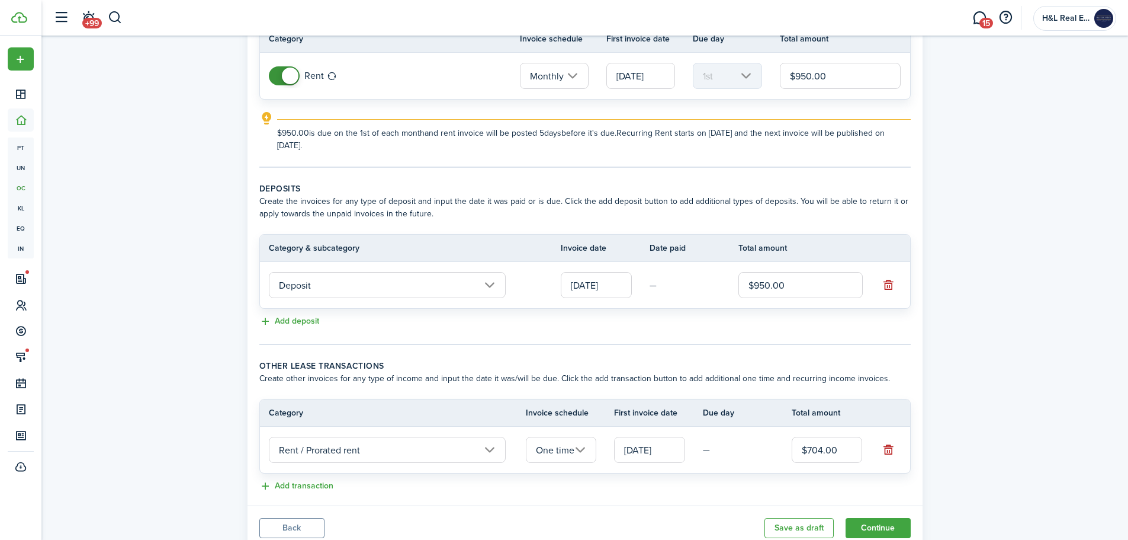
scroll to position [162, 0]
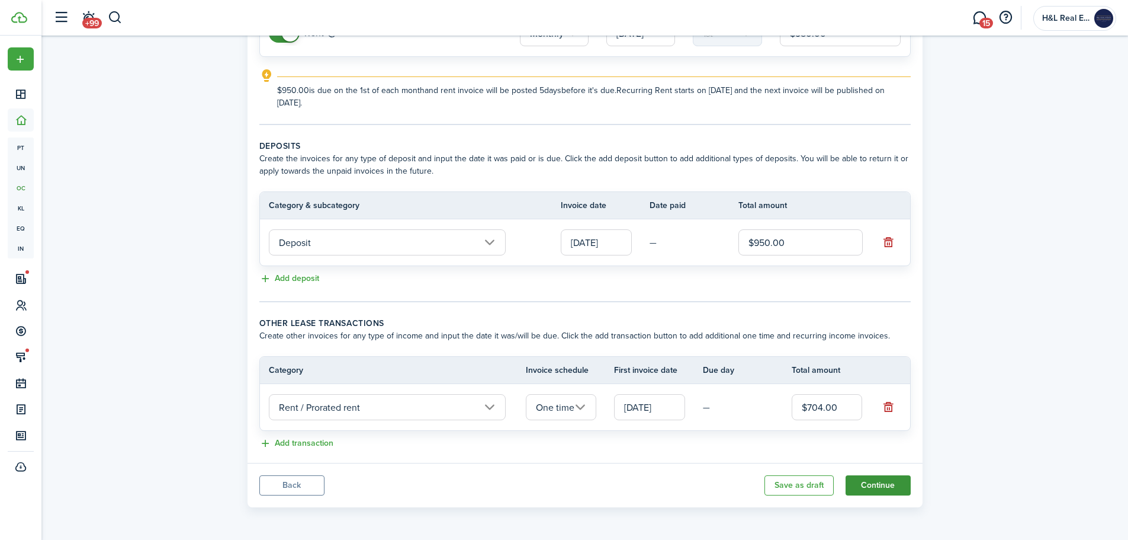
type input "$704.00"
click at [899, 480] on button "Continue" at bounding box center [878, 485] width 65 height 20
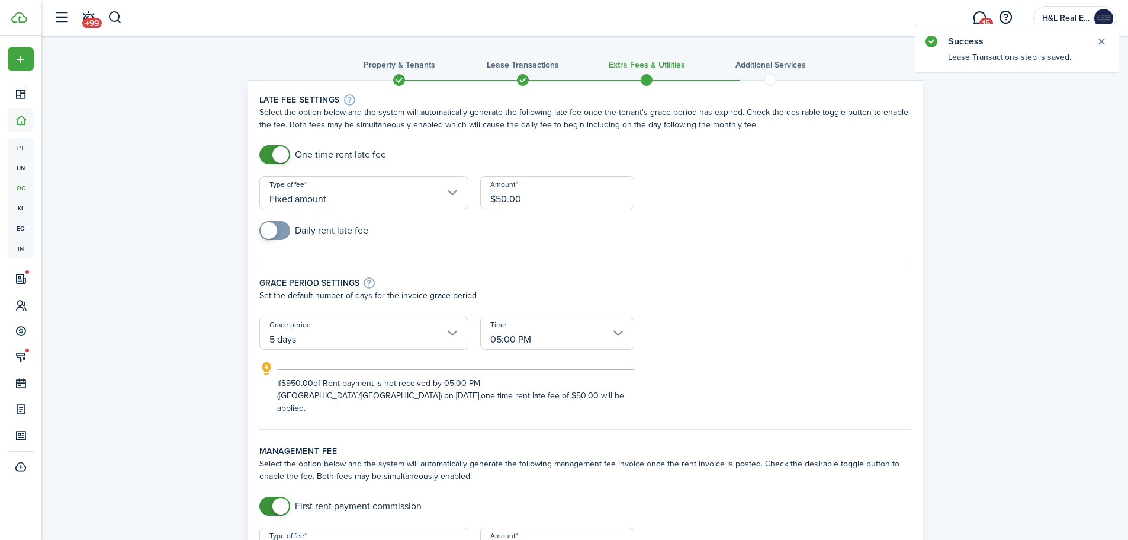
click at [336, 330] on input "5 days" at bounding box center [363, 332] width 209 height 33
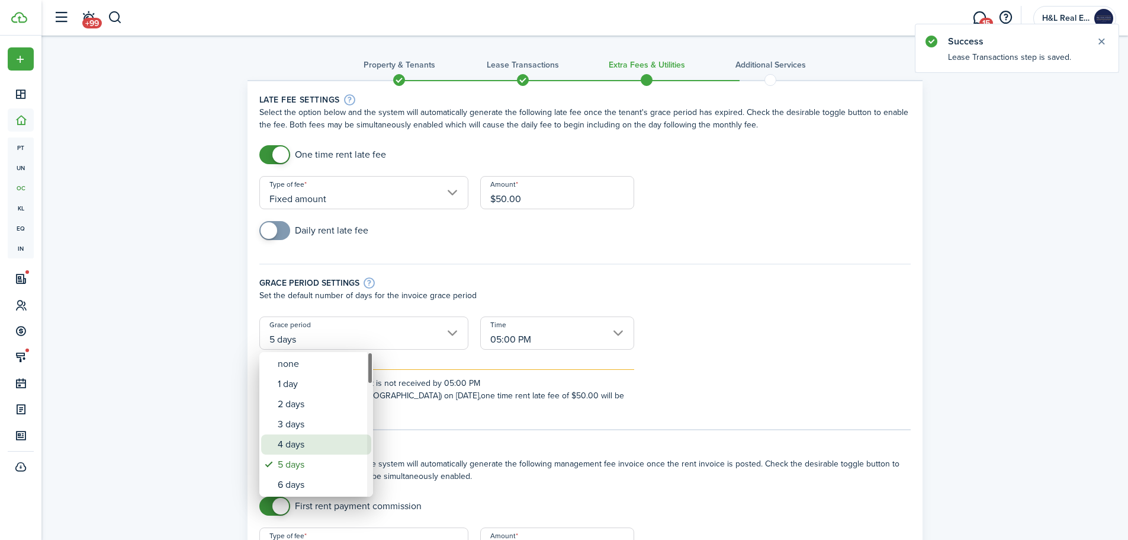
click at [293, 435] on div "4 days" at bounding box center [321, 444] width 86 height 20
type input "4 days"
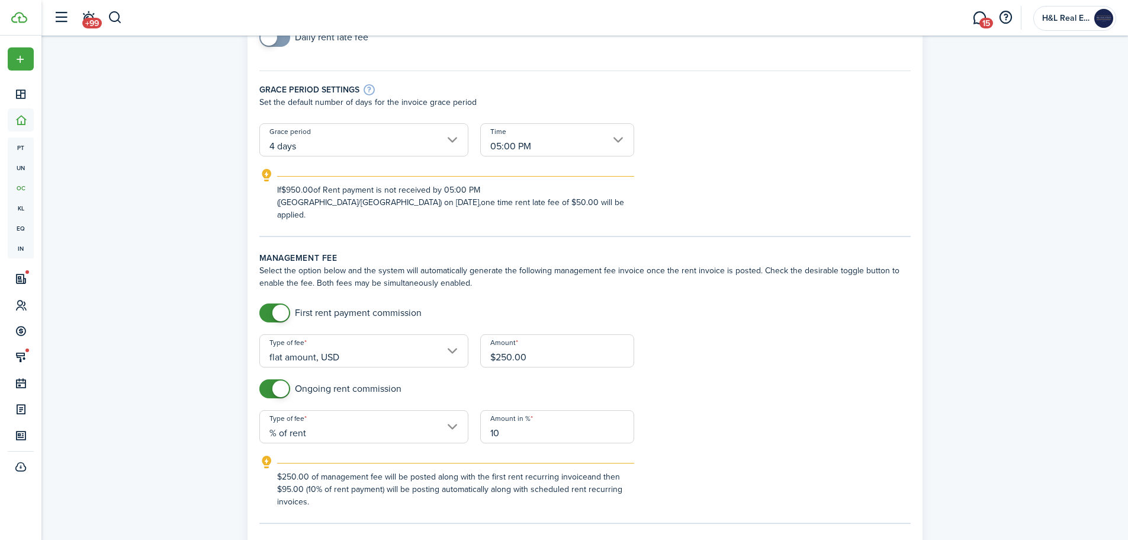
scroll to position [237, 0]
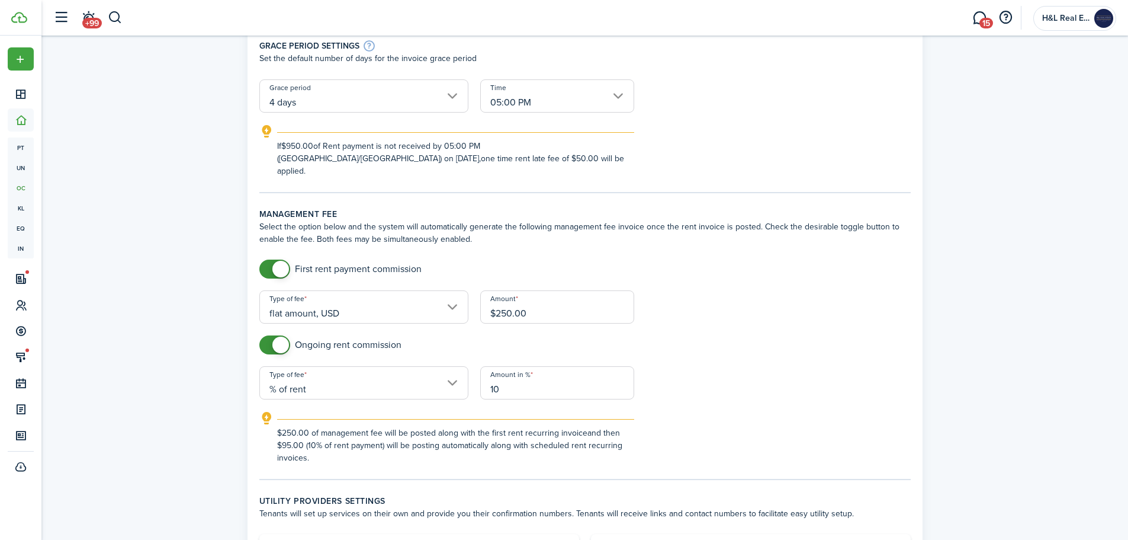
checkbox input "false"
click at [275, 336] on span at bounding box center [280, 344] width 17 height 17
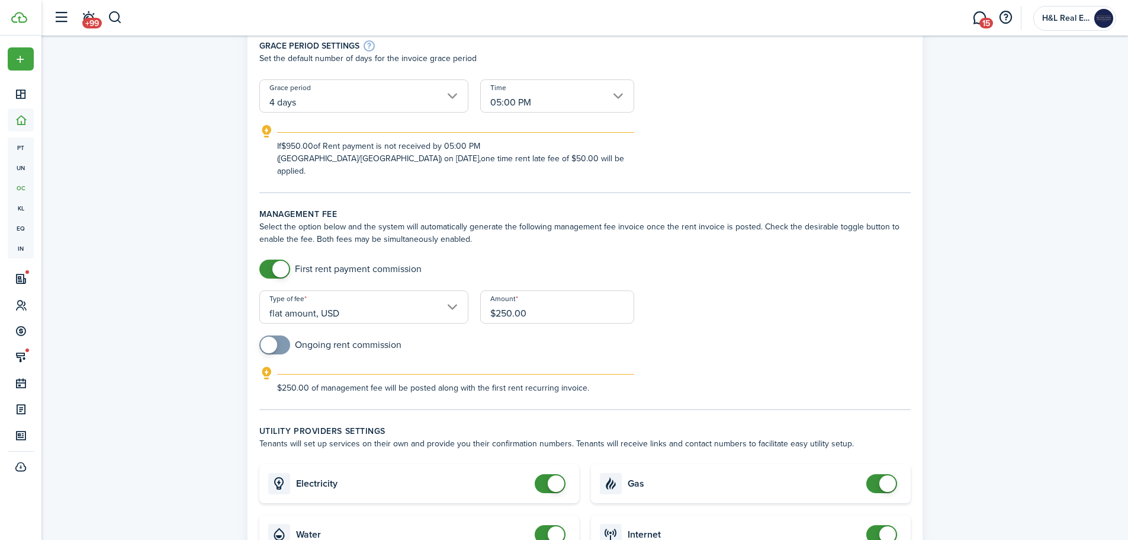
checkbox input "false"
click at [271, 259] on span at bounding box center [275, 268] width 12 height 19
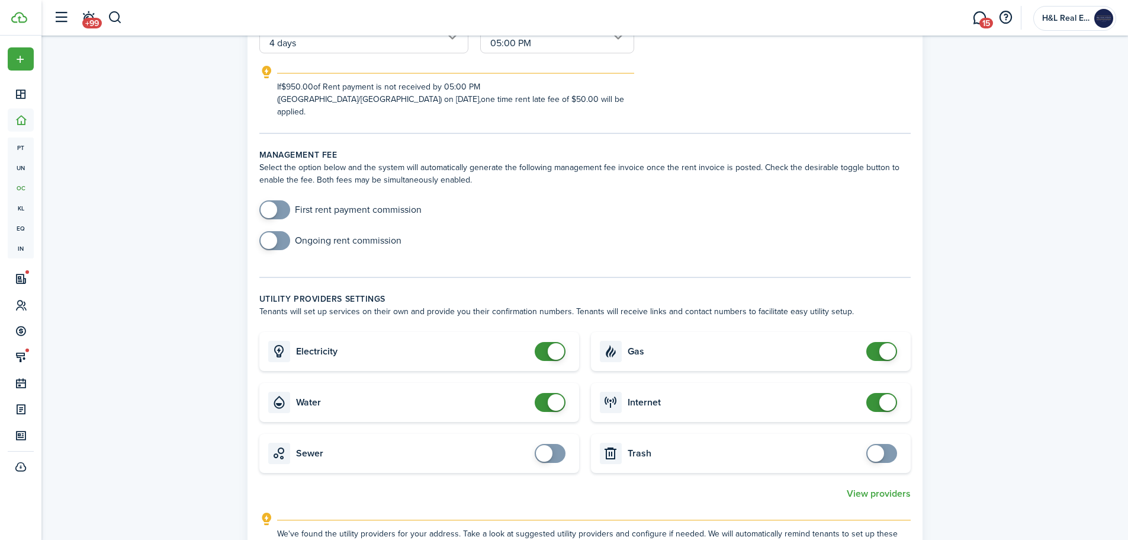
scroll to position [415, 0]
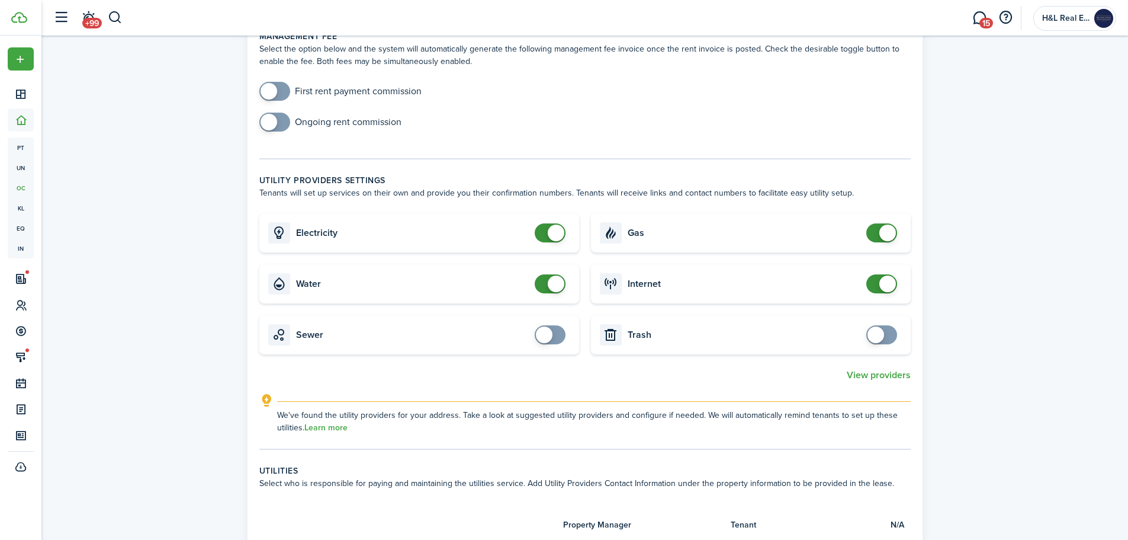
checkbox input "false"
click at [550, 224] on span at bounding box center [556, 232] width 17 height 17
checkbox input "false"
click at [552, 275] on span at bounding box center [556, 283] width 17 height 17
checkbox input "false"
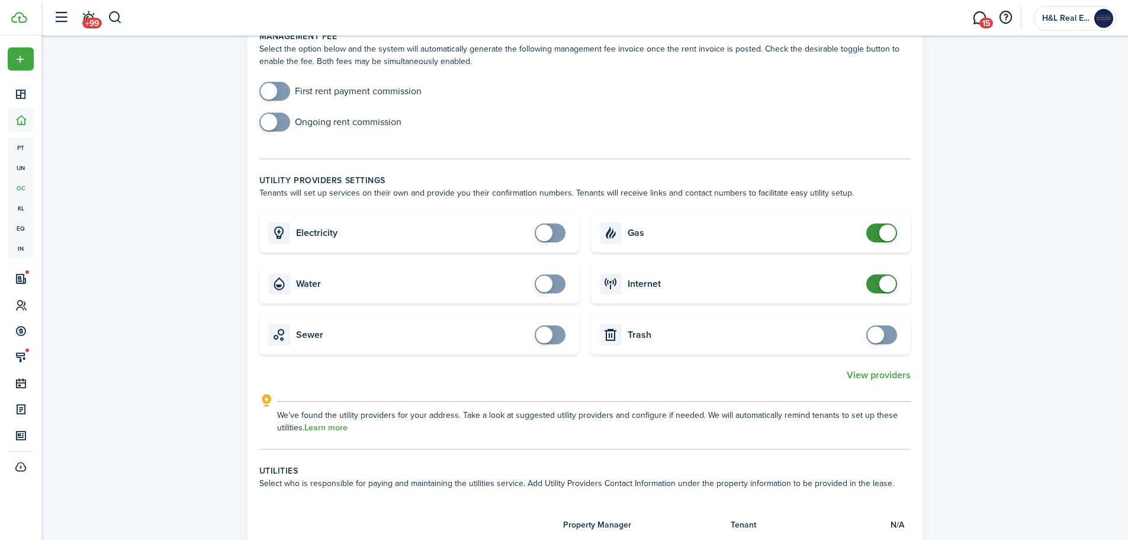
click at [885, 224] on span at bounding box center [887, 232] width 17 height 17
checkbox input "false"
click at [880, 275] on span at bounding box center [887, 283] width 17 height 17
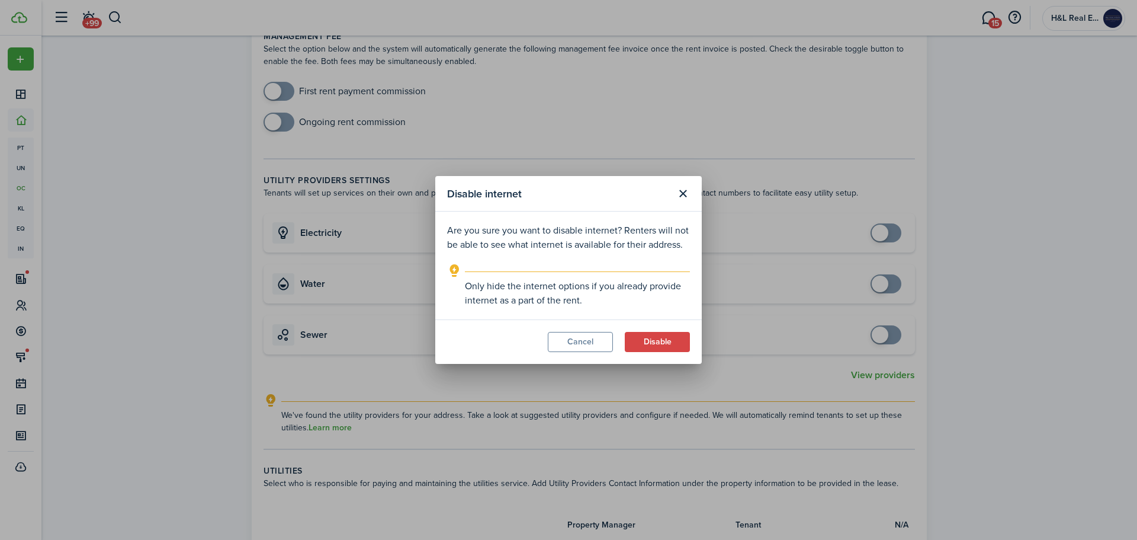
drag, startPoint x: 654, startPoint y: 345, endPoint x: 640, endPoint y: 329, distance: 21.4
click at [653, 345] on button "Disable" at bounding box center [657, 342] width 65 height 20
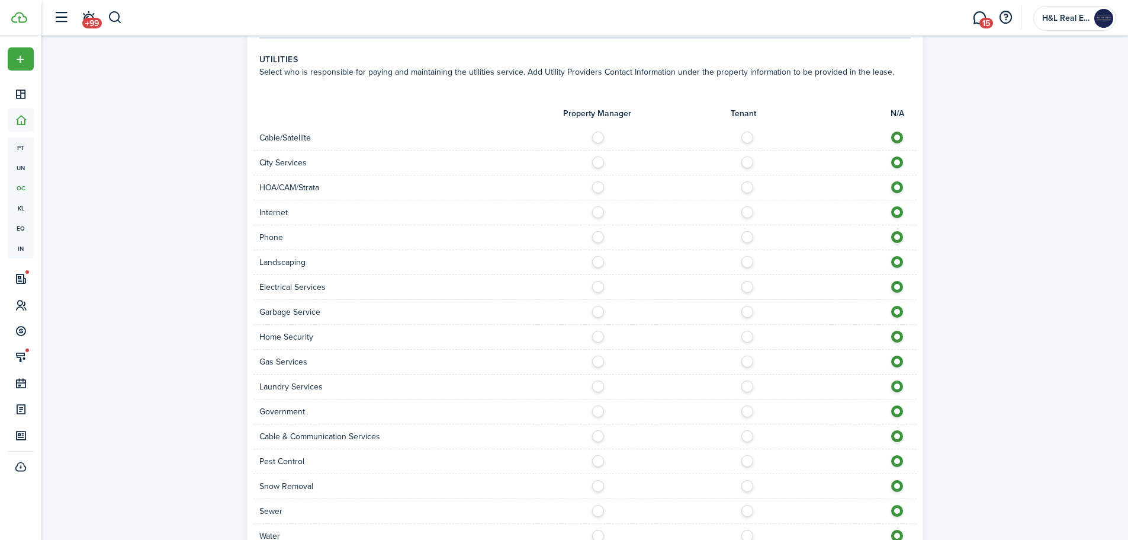
scroll to position [829, 0]
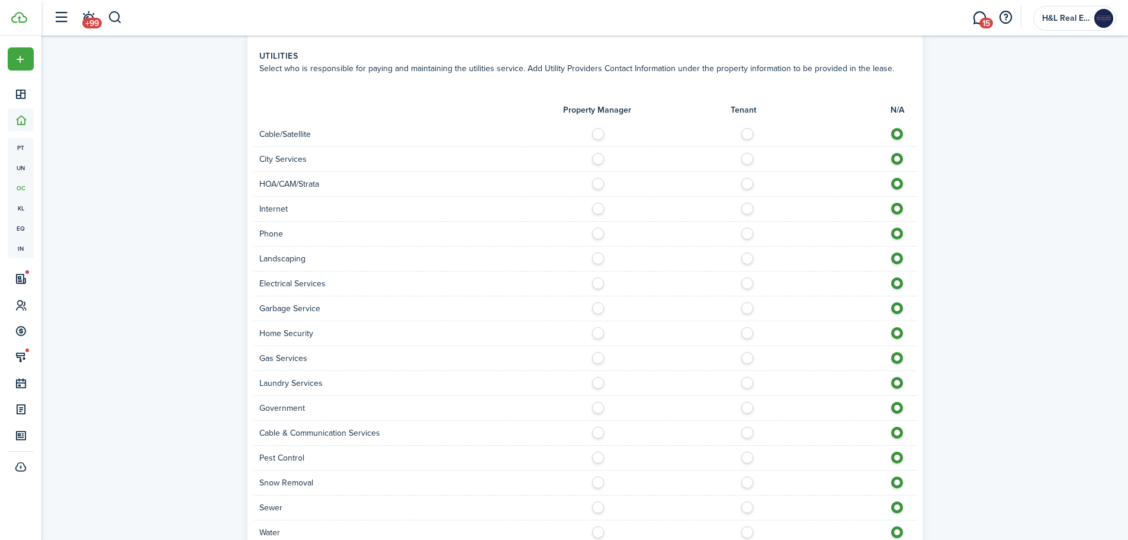
click at [750, 153] on label at bounding box center [750, 156] width 21 height 6
radio input "true"
click at [743, 203] on label at bounding box center [750, 206] width 21 height 6
radio input "true"
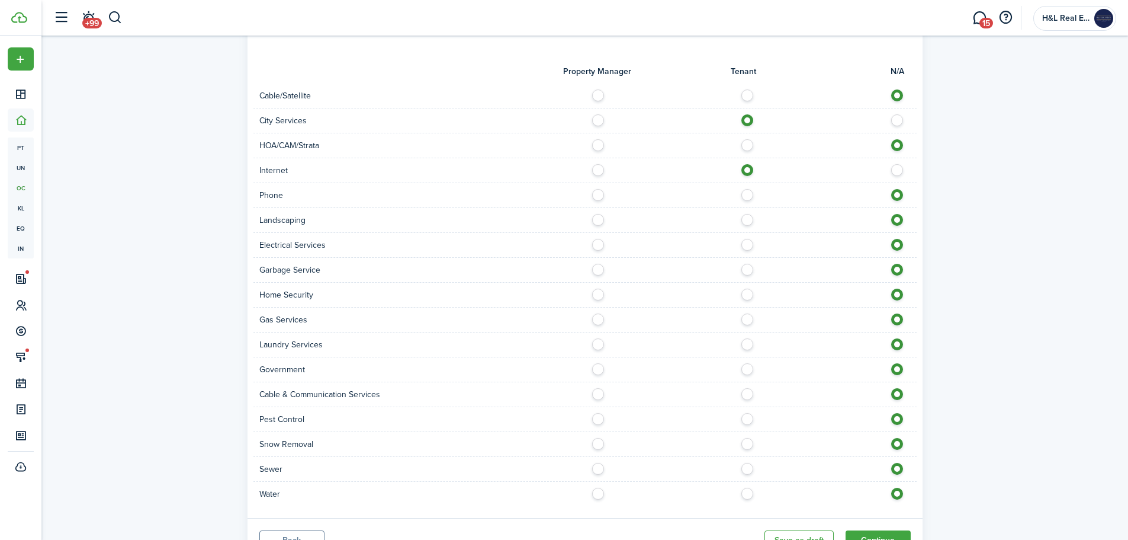
scroll to position [888, 0]
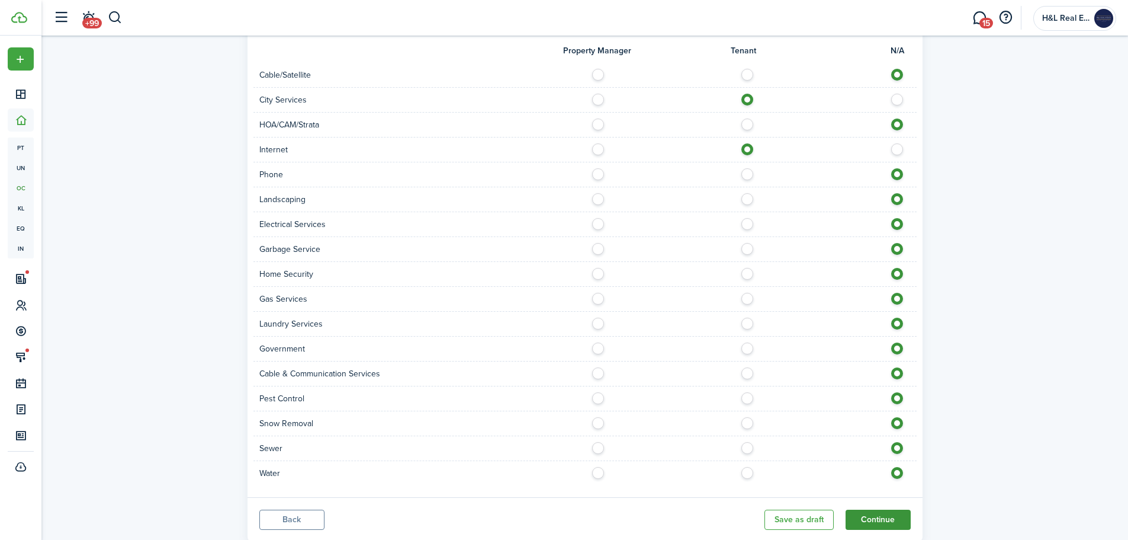
click at [863, 509] on button "Continue" at bounding box center [878, 519] width 65 height 20
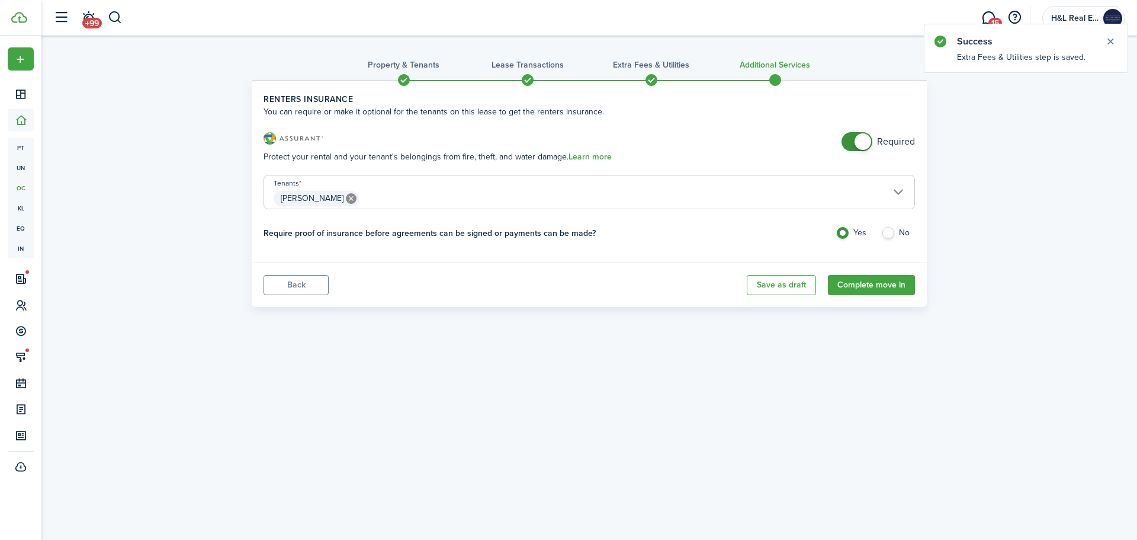
checkbox input "false"
click at [859, 140] on span at bounding box center [863, 141] width 17 height 17
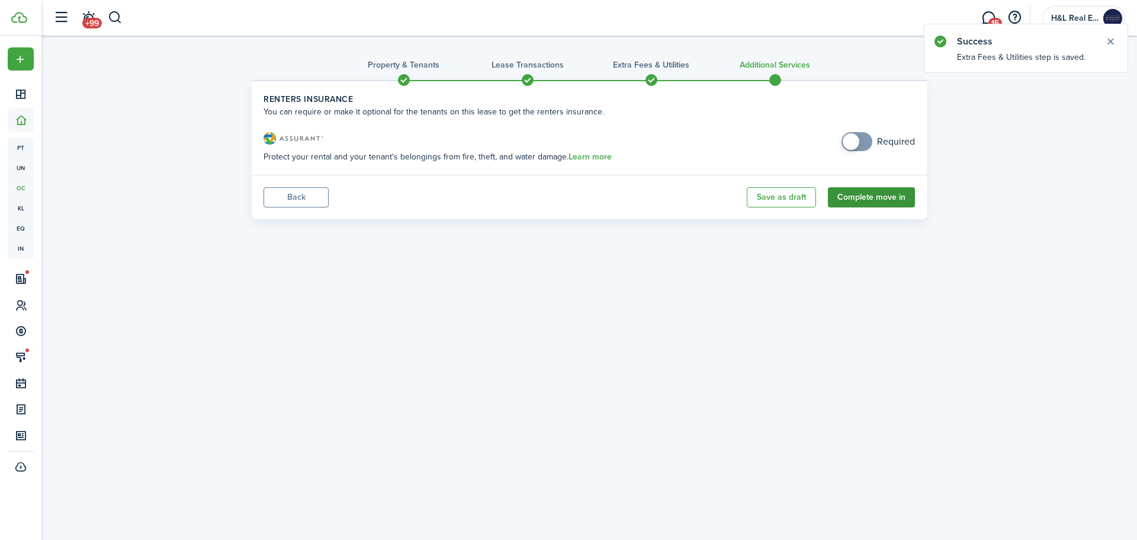
click at [874, 198] on button "Complete move in" at bounding box center [871, 197] width 87 height 20
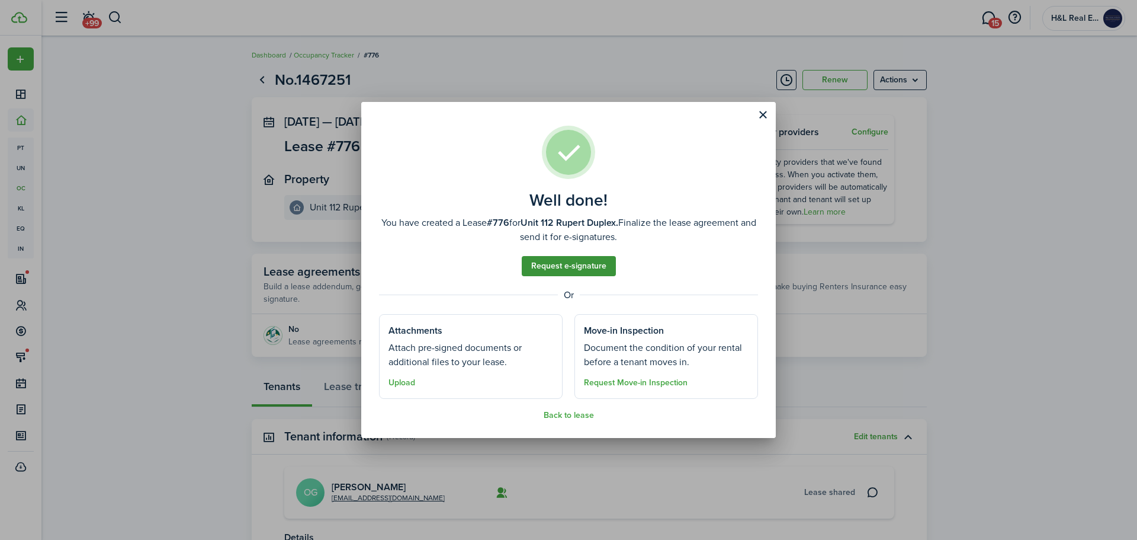
click at [580, 264] on link "Request e-signature" at bounding box center [569, 266] width 94 height 20
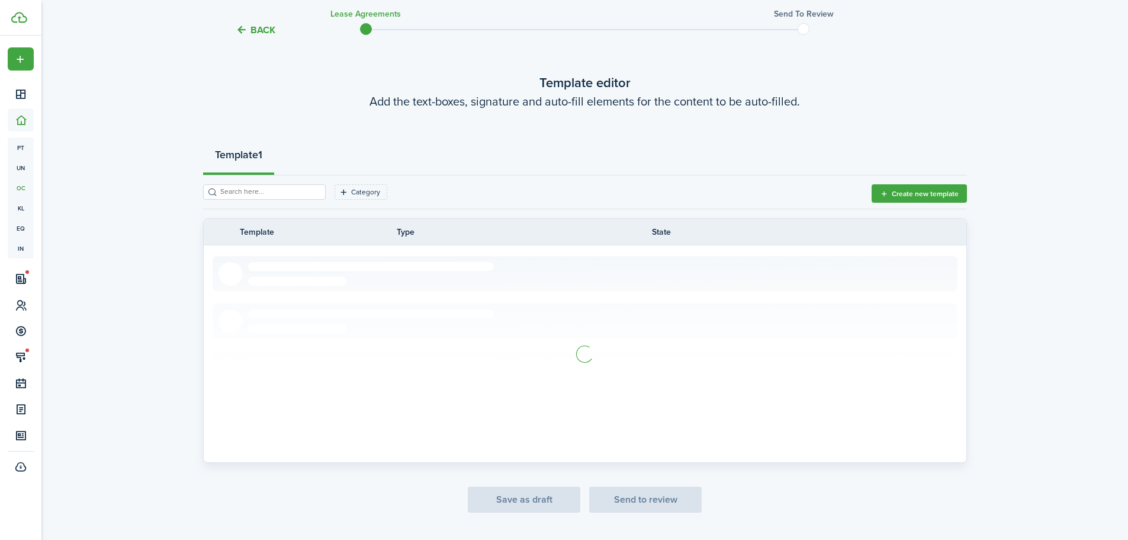
scroll to position [59, 0]
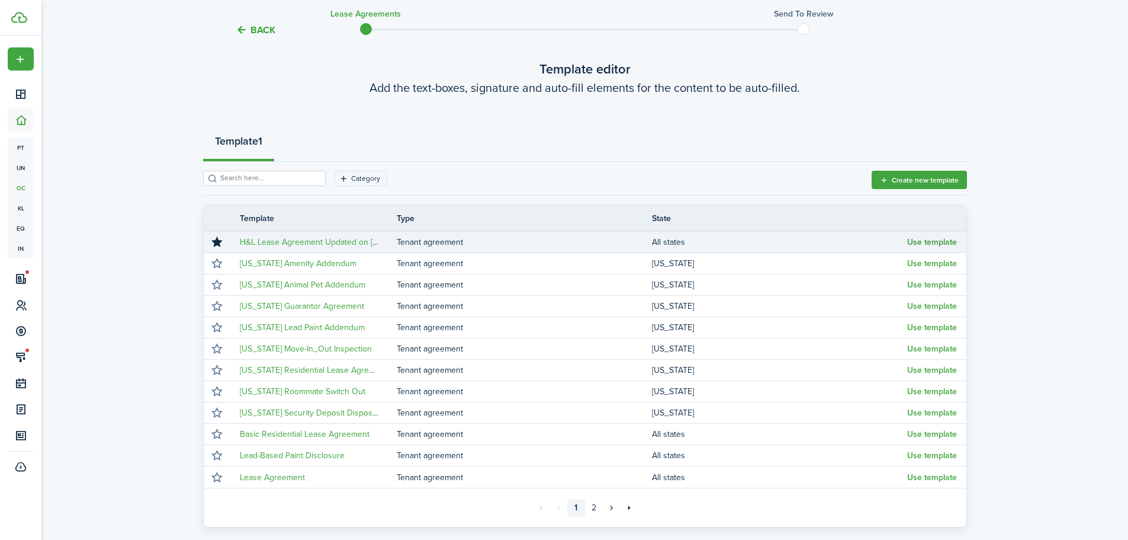
click at [919, 240] on button "Use template" at bounding box center [932, 241] width 50 height 9
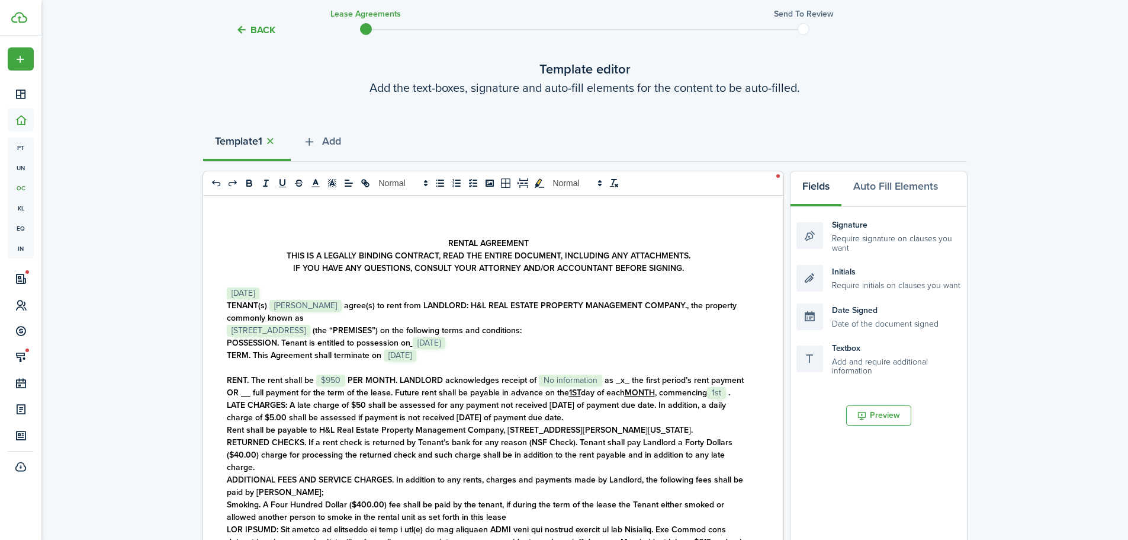
click at [601, 379] on strong "as _x_ the first period’s rent payment OR __ full payment for the term of the l…" at bounding box center [485, 386] width 517 height 25
click at [691, 393] on strong "." at bounding box center [690, 392] width 2 height 12
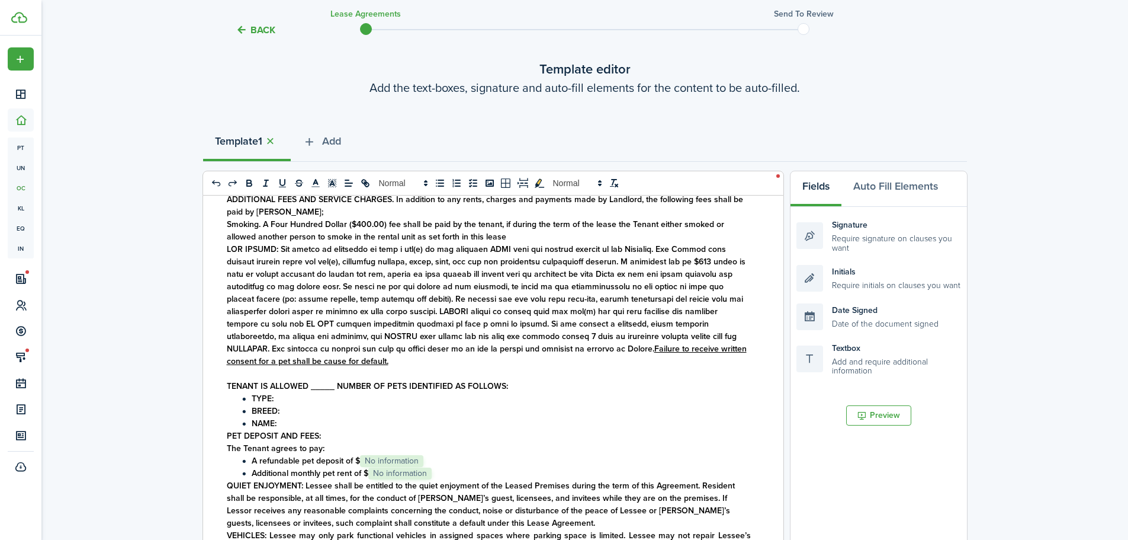
scroll to position [296, 0]
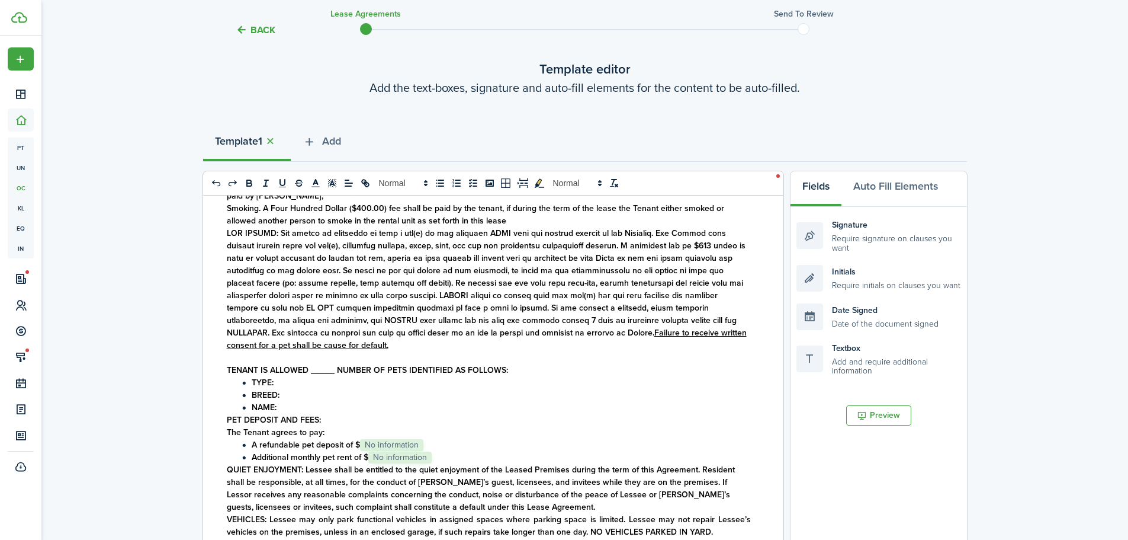
click at [338, 376] on strong "TENANT IS ALLOWED _____ NUMBER OF PETS IDENTIFIED AS FOLLOWS:" at bounding box center [367, 370] width 281 height 12
click at [432, 451] on li "A refundable pet deposit of $ ﻿ No information ﻿" at bounding box center [495, 444] width 512 height 12
click at [439, 463] on li "Additional monthly pet rent of $ ﻿ No information ﻿" at bounding box center [495, 457] width 512 height 12
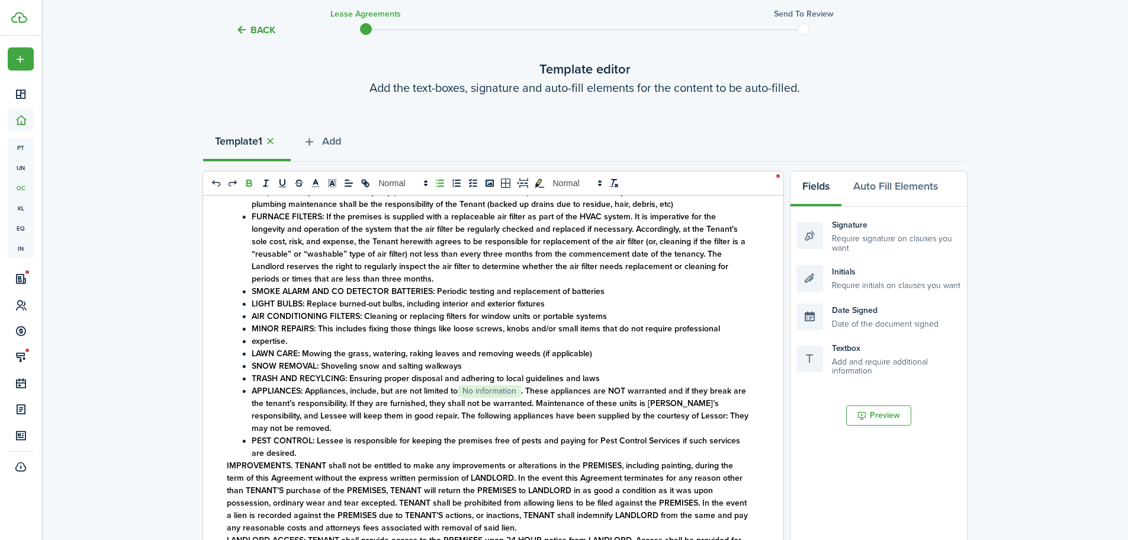
scroll to position [1540, 0]
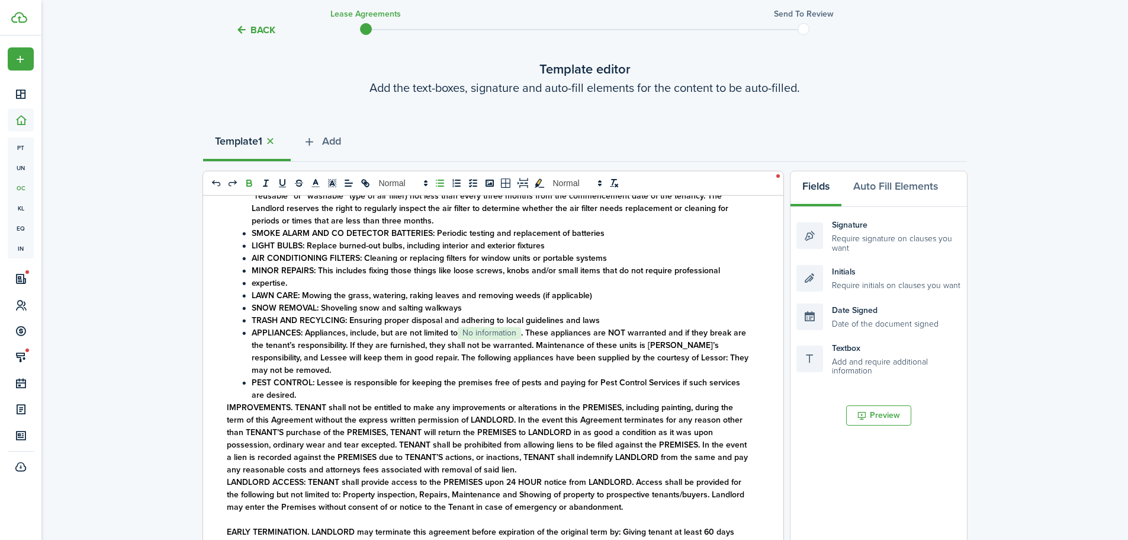
click at [526, 348] on strong ". These appliances are NOT warranted and if they break are the tenant’s respons…" at bounding box center [500, 351] width 497 height 50
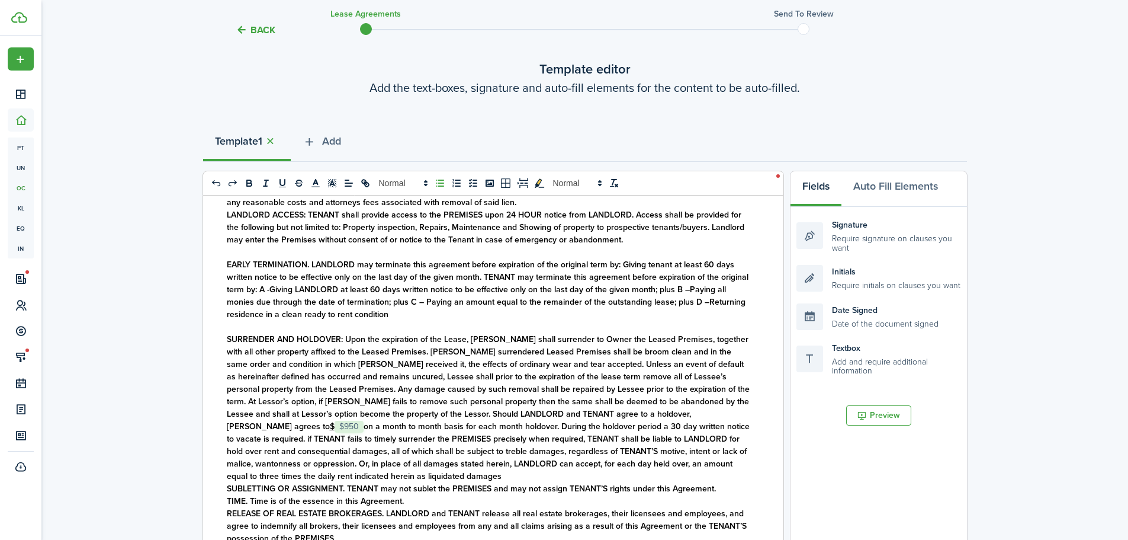
scroll to position [1836, 0]
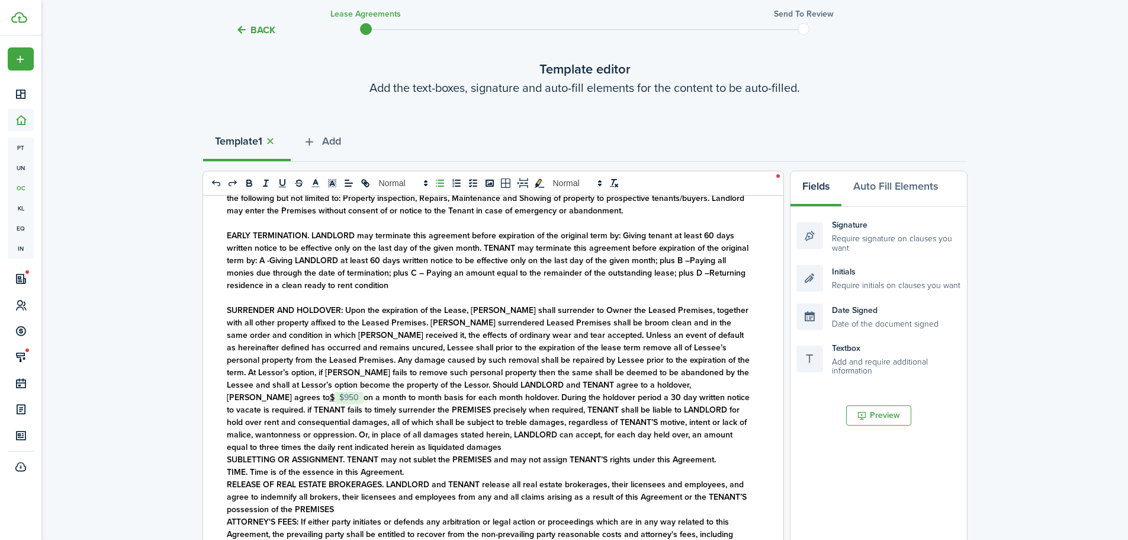
click at [657, 397] on strong "on a month to month basis for each month holdover. During the holdover period a…" at bounding box center [488, 422] width 523 height 62
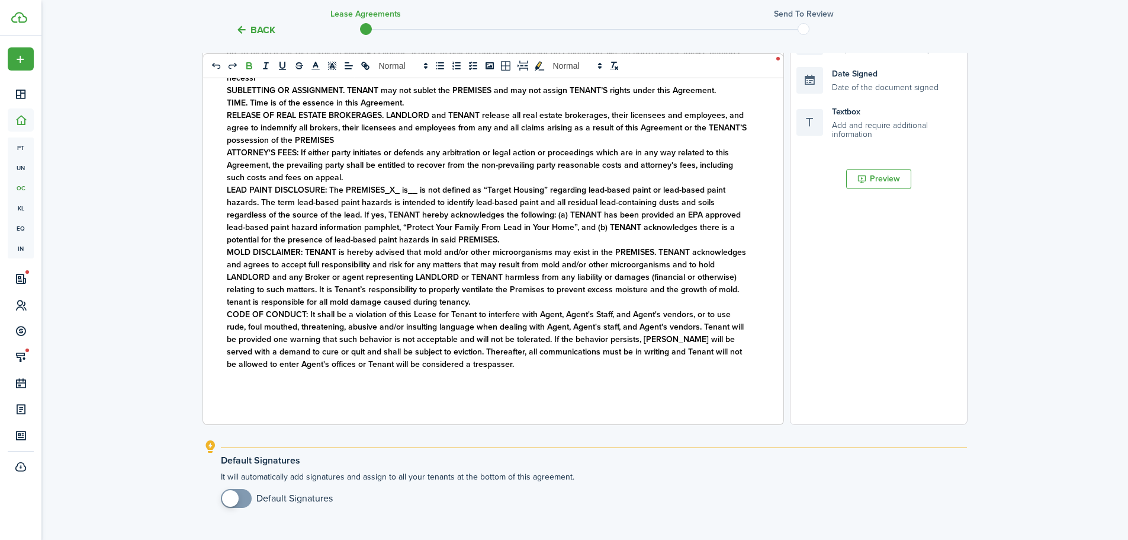
scroll to position [296, 0]
click at [242, 493] on span at bounding box center [236, 497] width 12 height 19
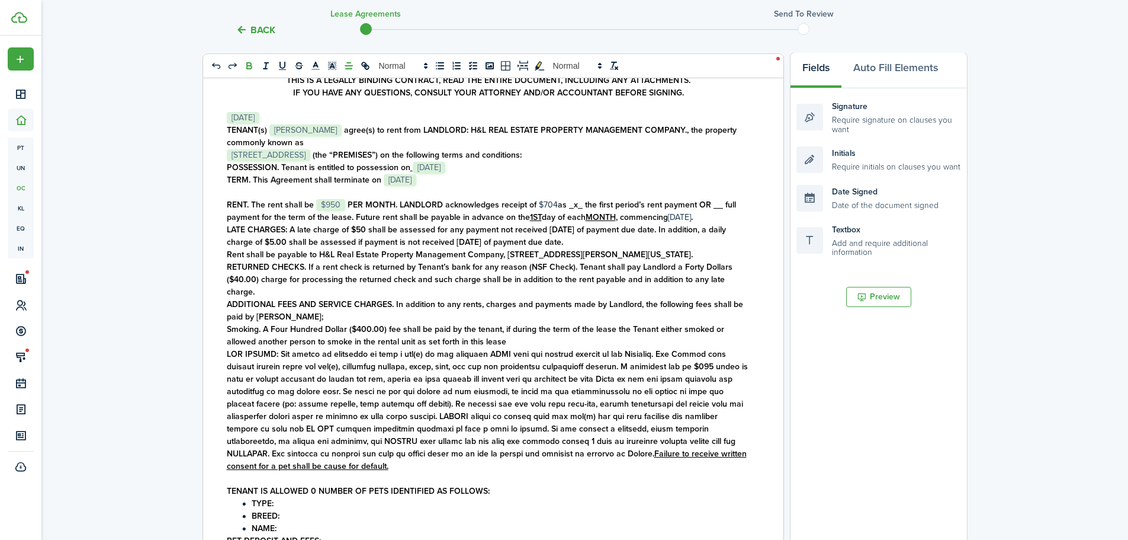
scroll to position [0, 0]
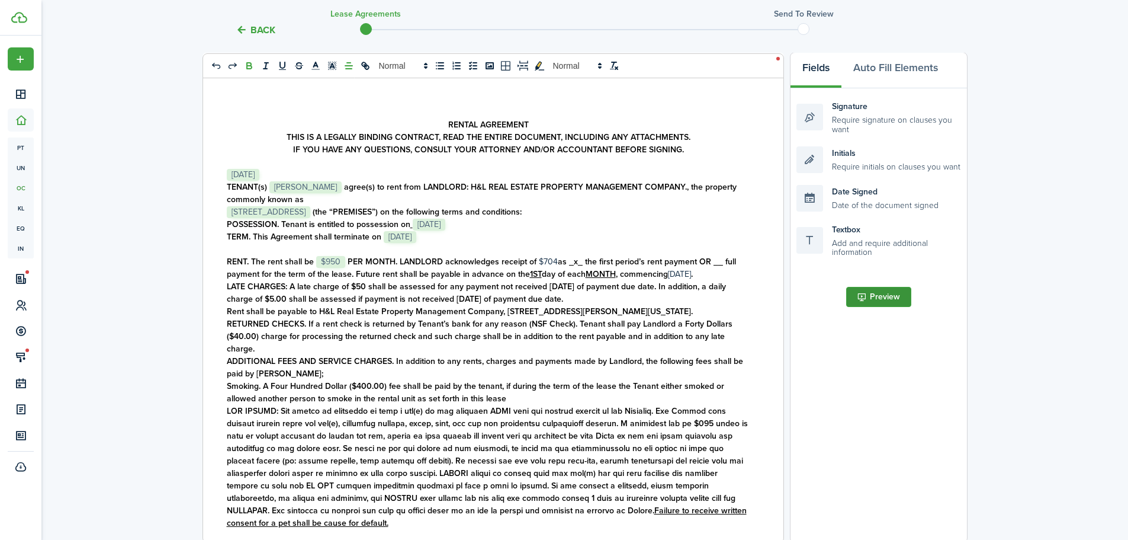
click at [877, 303] on button "Preview" at bounding box center [878, 297] width 65 height 20
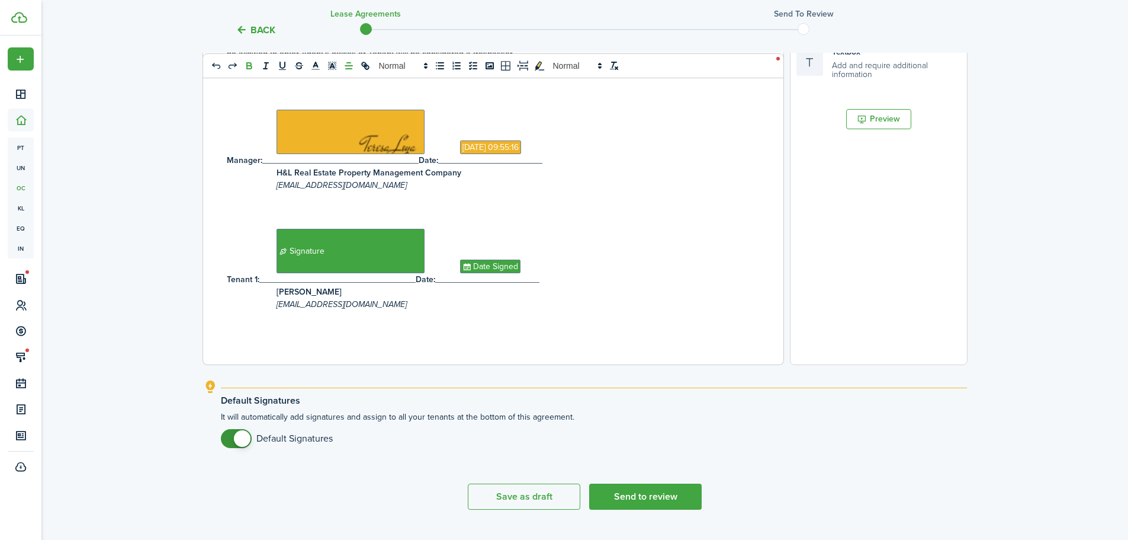
scroll to position [2172, 0]
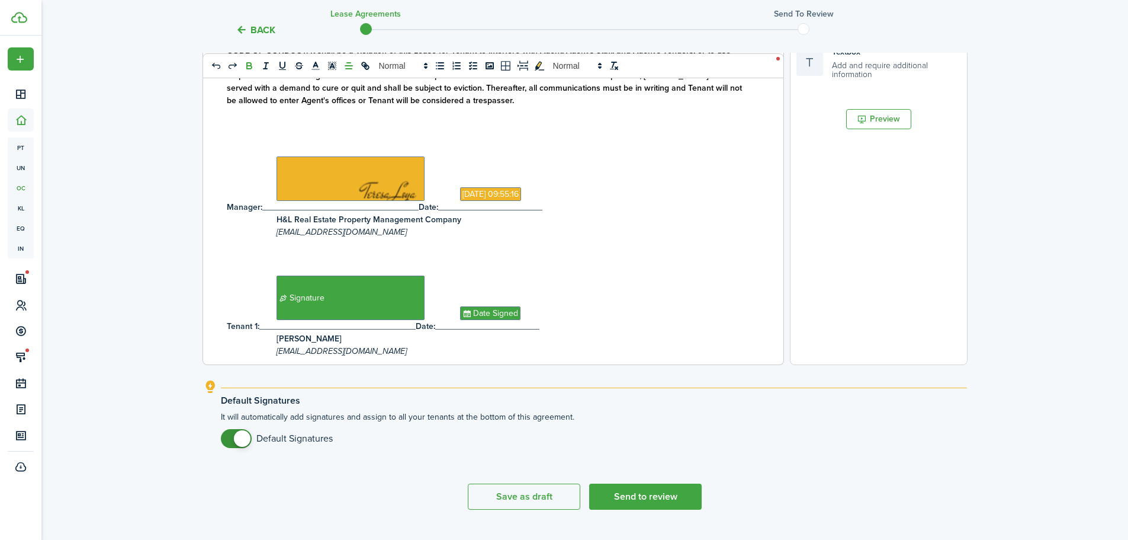
checkbox input "false"
click at [248, 441] on span at bounding box center [242, 438] width 17 height 17
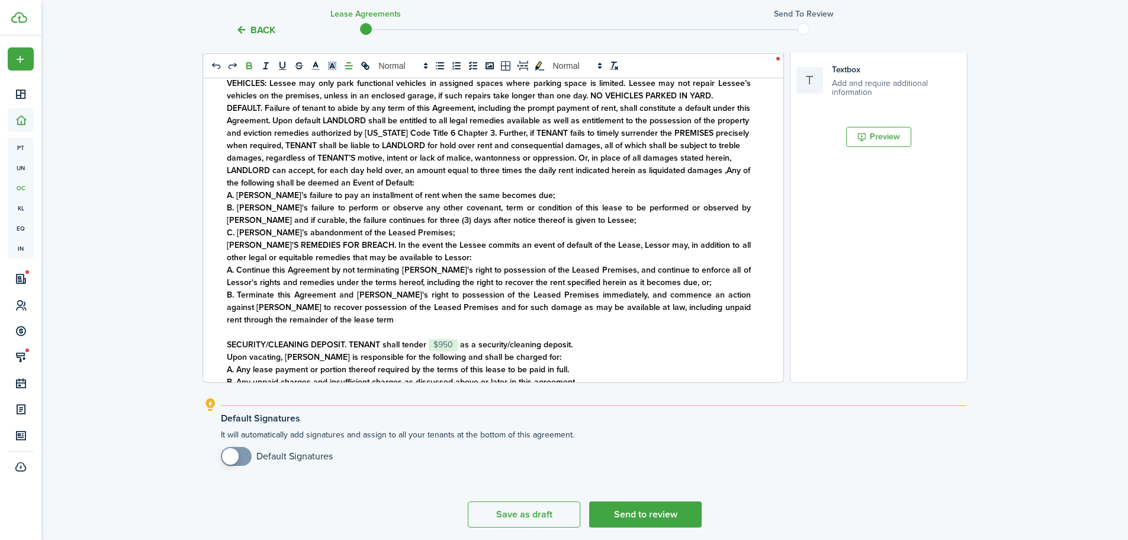
scroll to position [381, 0]
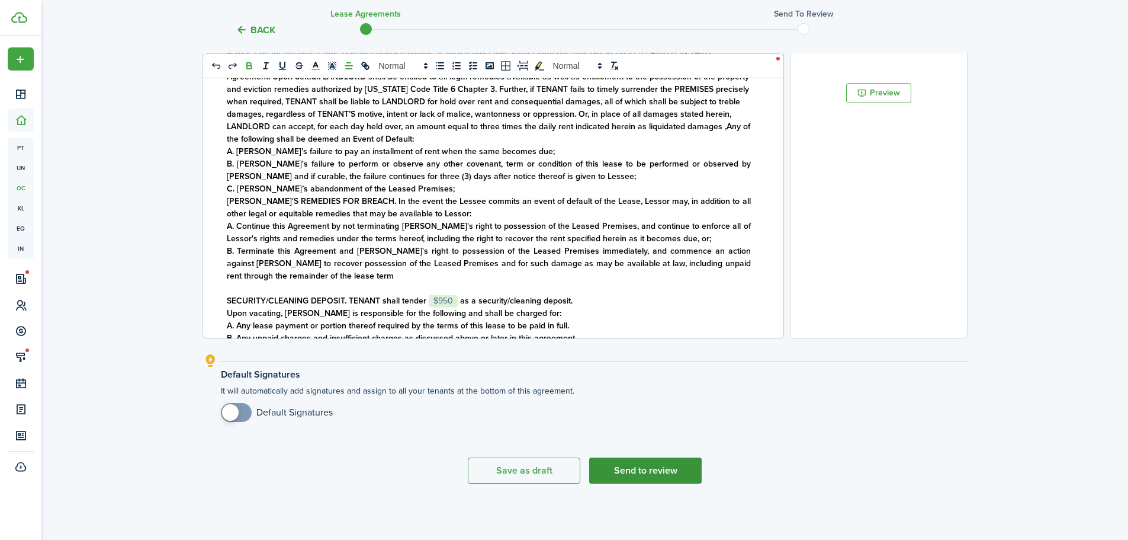
click at [680, 466] on button "Send to review" at bounding box center [645, 470] width 113 height 26
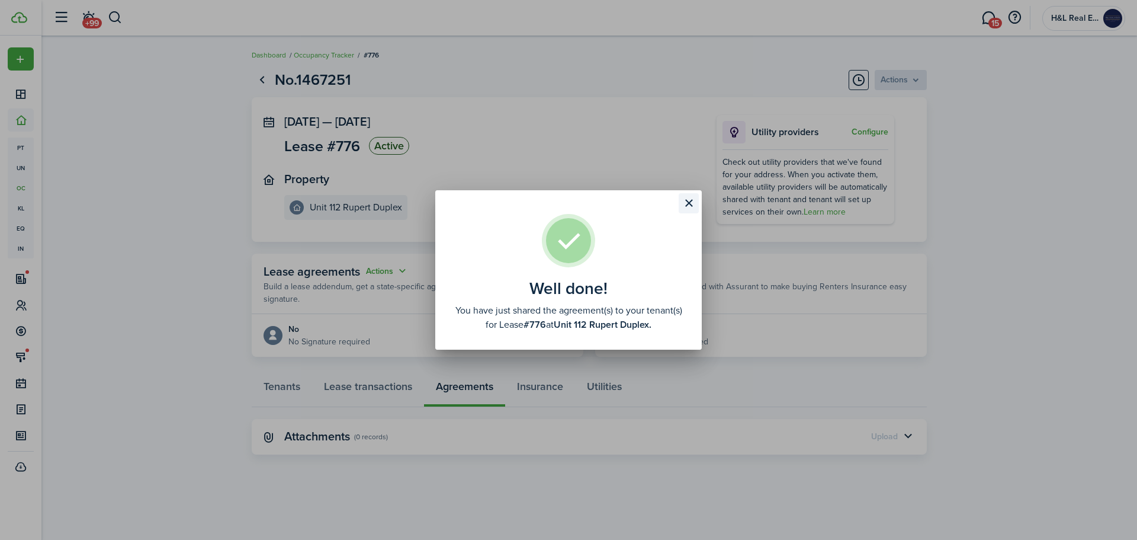
click at [694, 200] on button "Close modal" at bounding box center [689, 203] width 20 height 20
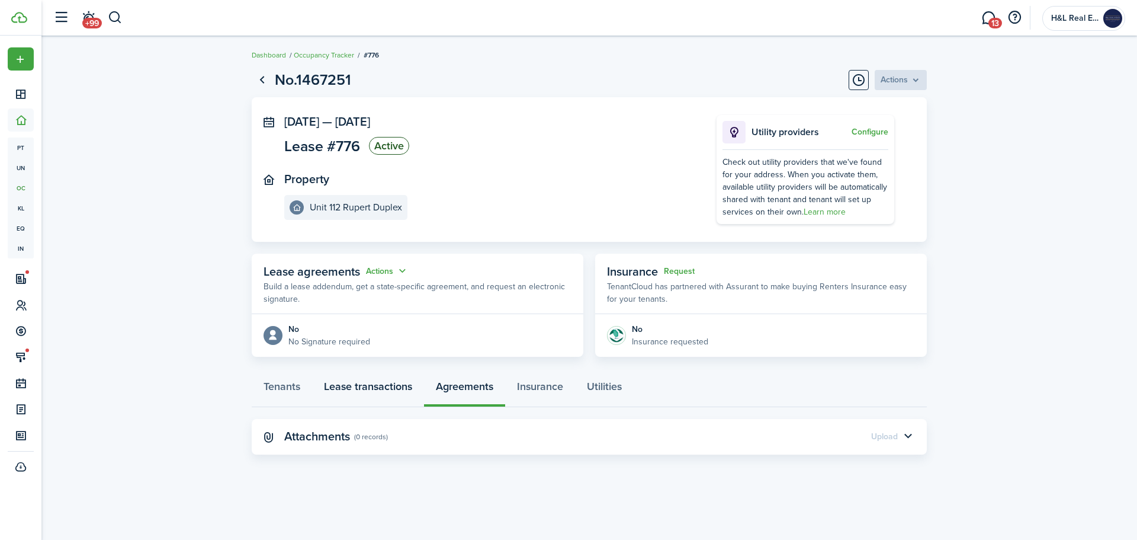
click at [380, 393] on link "Lease transactions" at bounding box center [368, 389] width 112 height 36
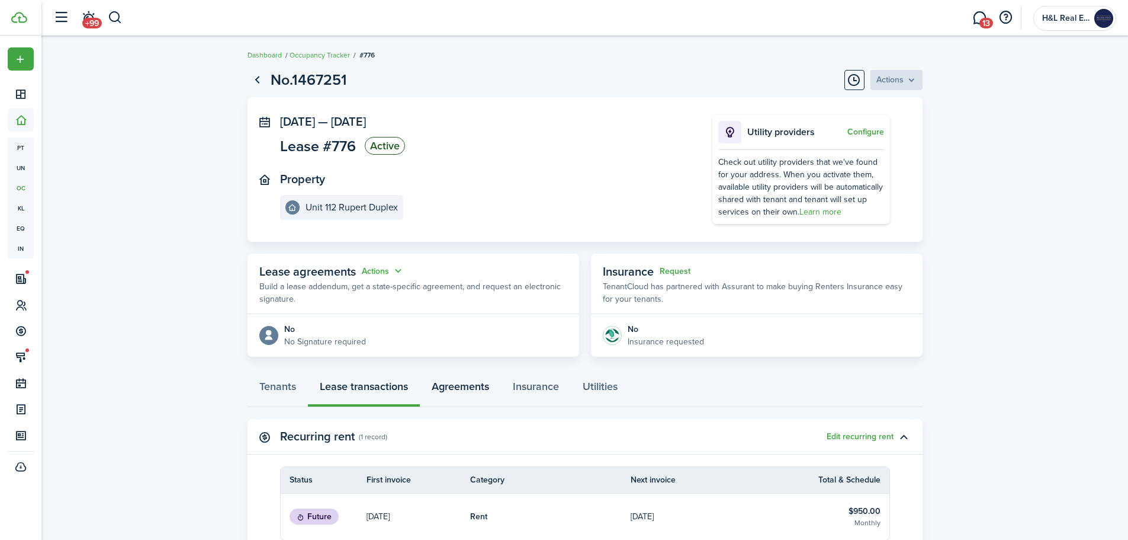
click at [461, 389] on link "Agreements" at bounding box center [460, 389] width 81 height 36
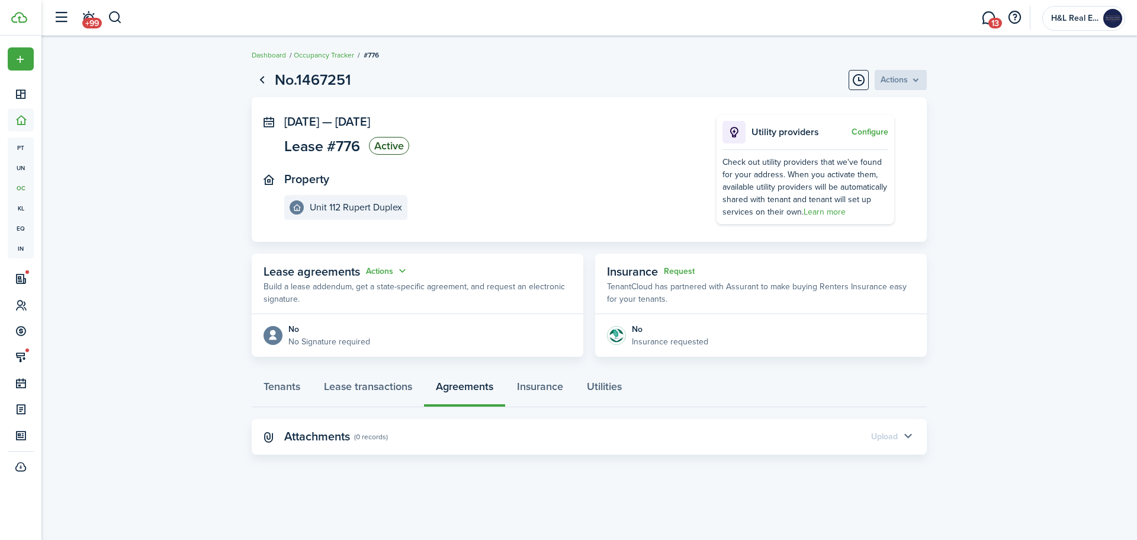
click at [893, 436] on div "Upload" at bounding box center [884, 436] width 27 height 12
click at [901, 434] on button "button" at bounding box center [908, 436] width 20 height 20
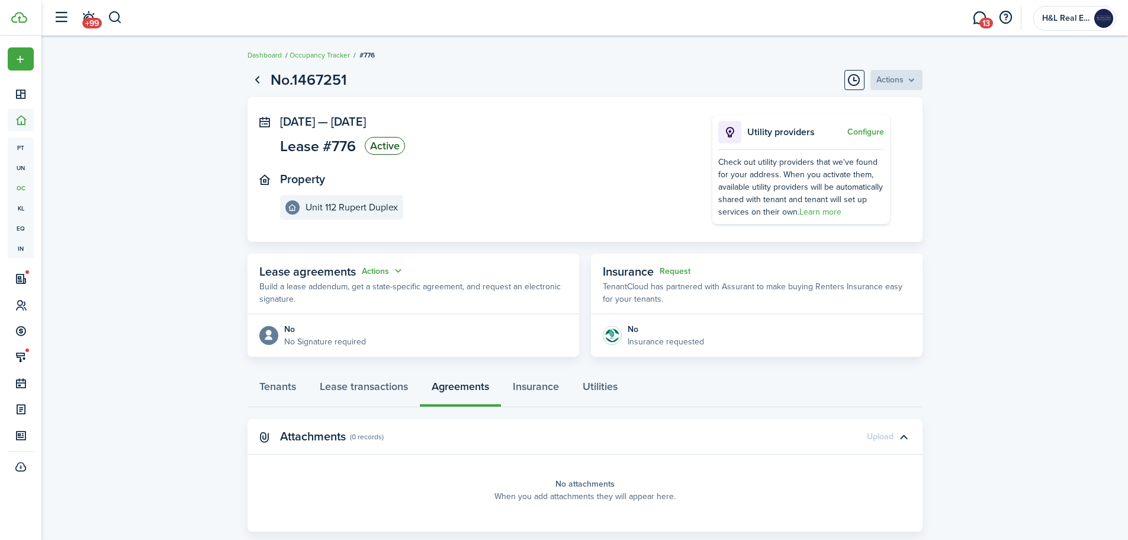
click at [522, 205] on panel-main-section "Property [GEOGRAPHIC_DATA]" at bounding box center [478, 195] width 397 height 47
